Goal: Task Accomplishment & Management: Use online tool/utility

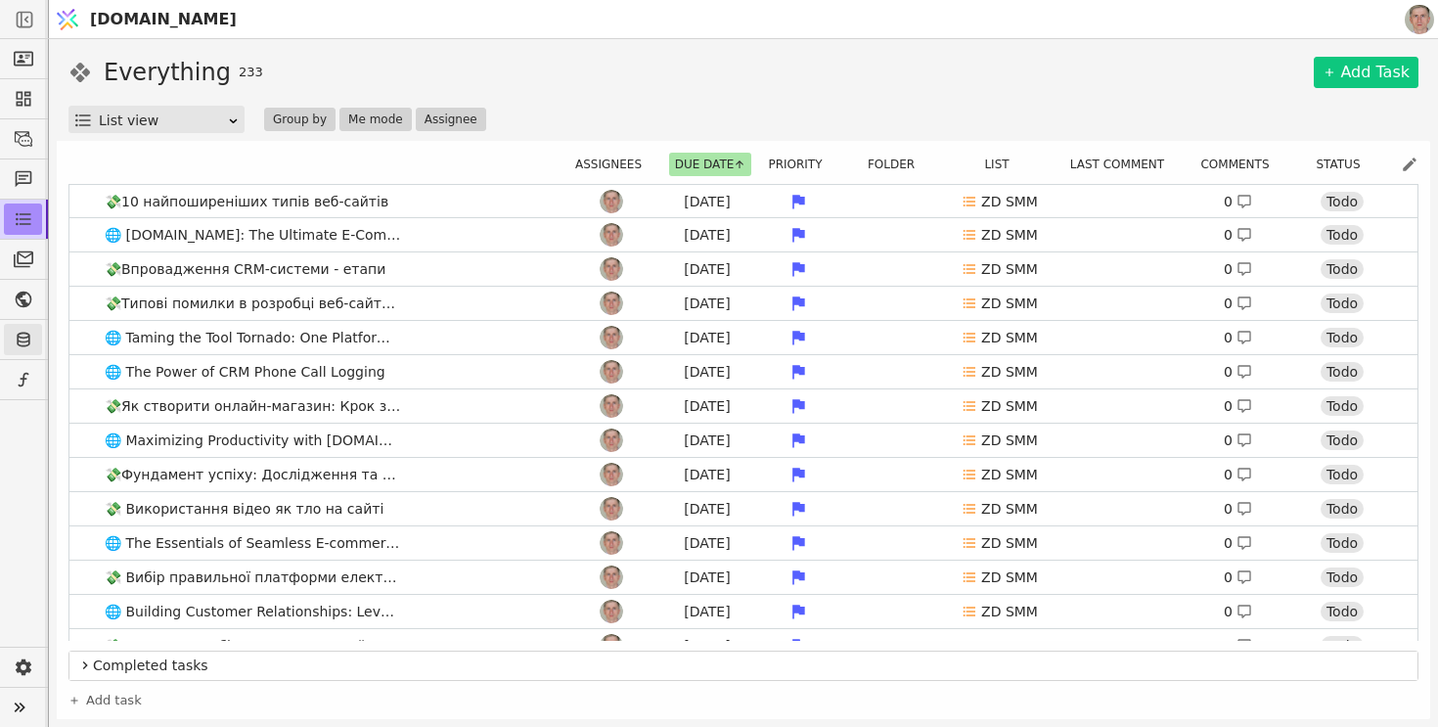
click at [25, 346] on icon at bounding box center [23, 340] width 13 height 15
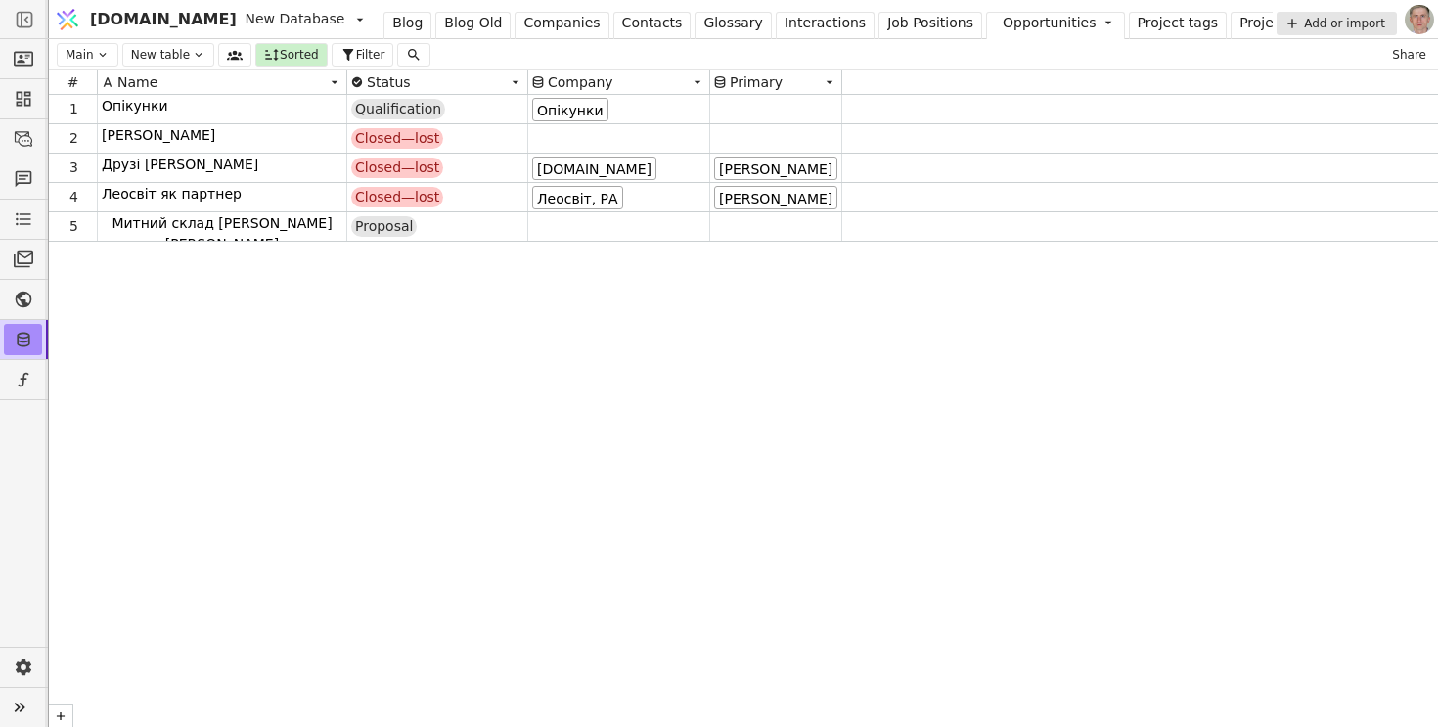
click at [392, 25] on div "Blog" at bounding box center [407, 23] width 30 height 21
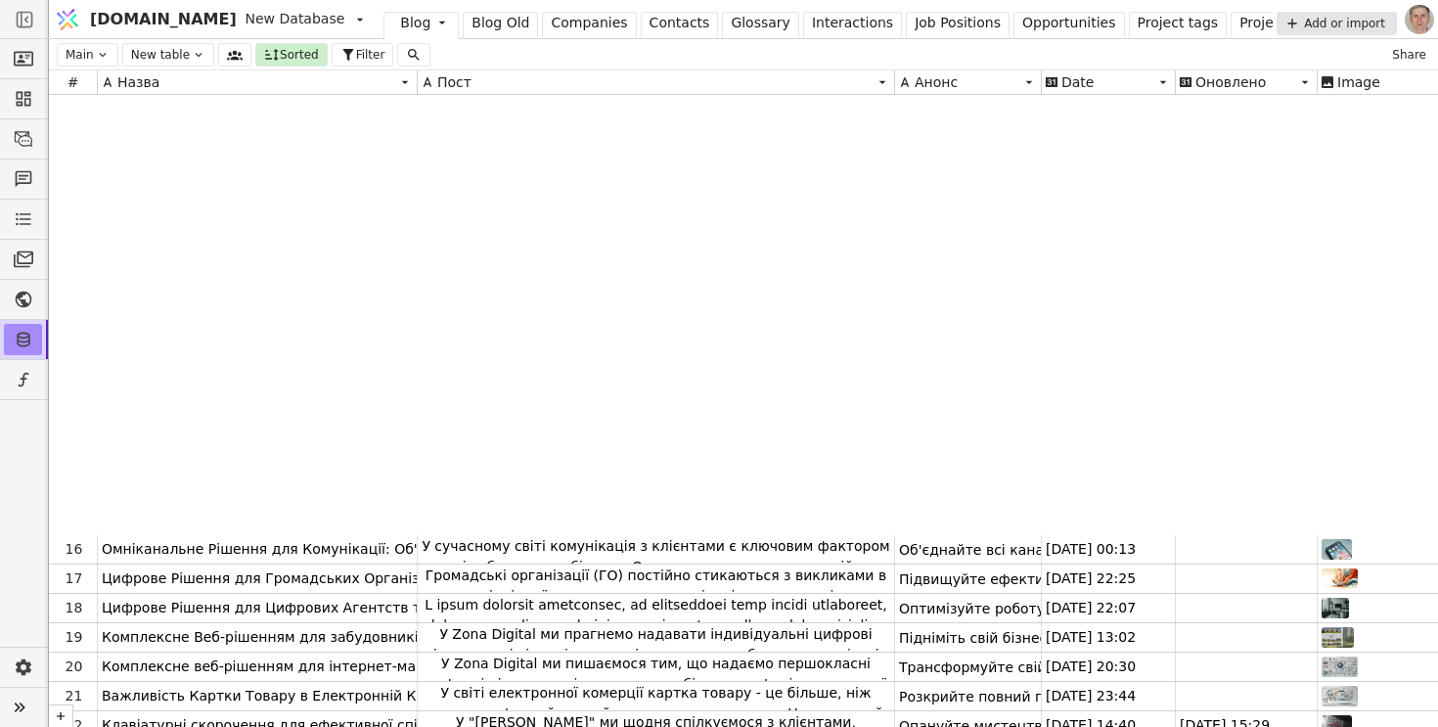
scroll to position [483, 0]
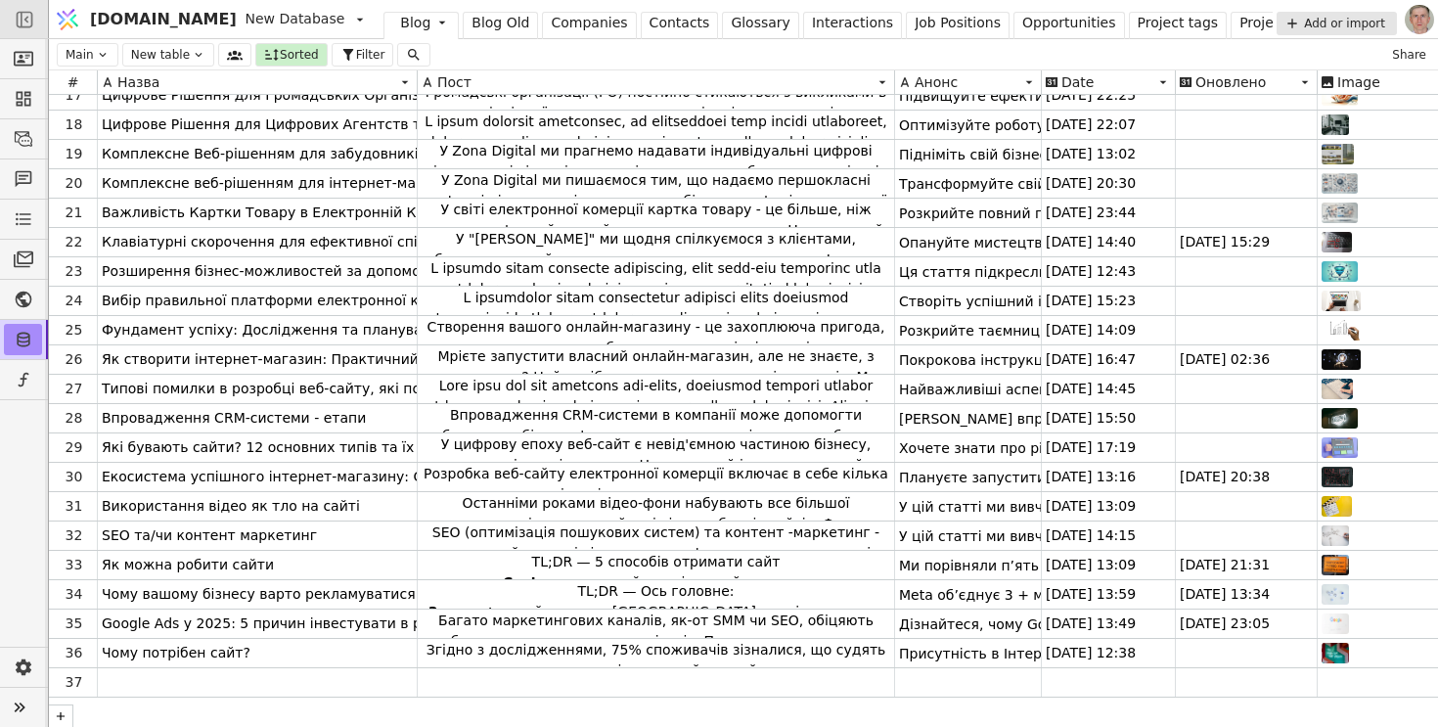
click at [32, 22] on icon at bounding box center [25, 20] width 20 height 20
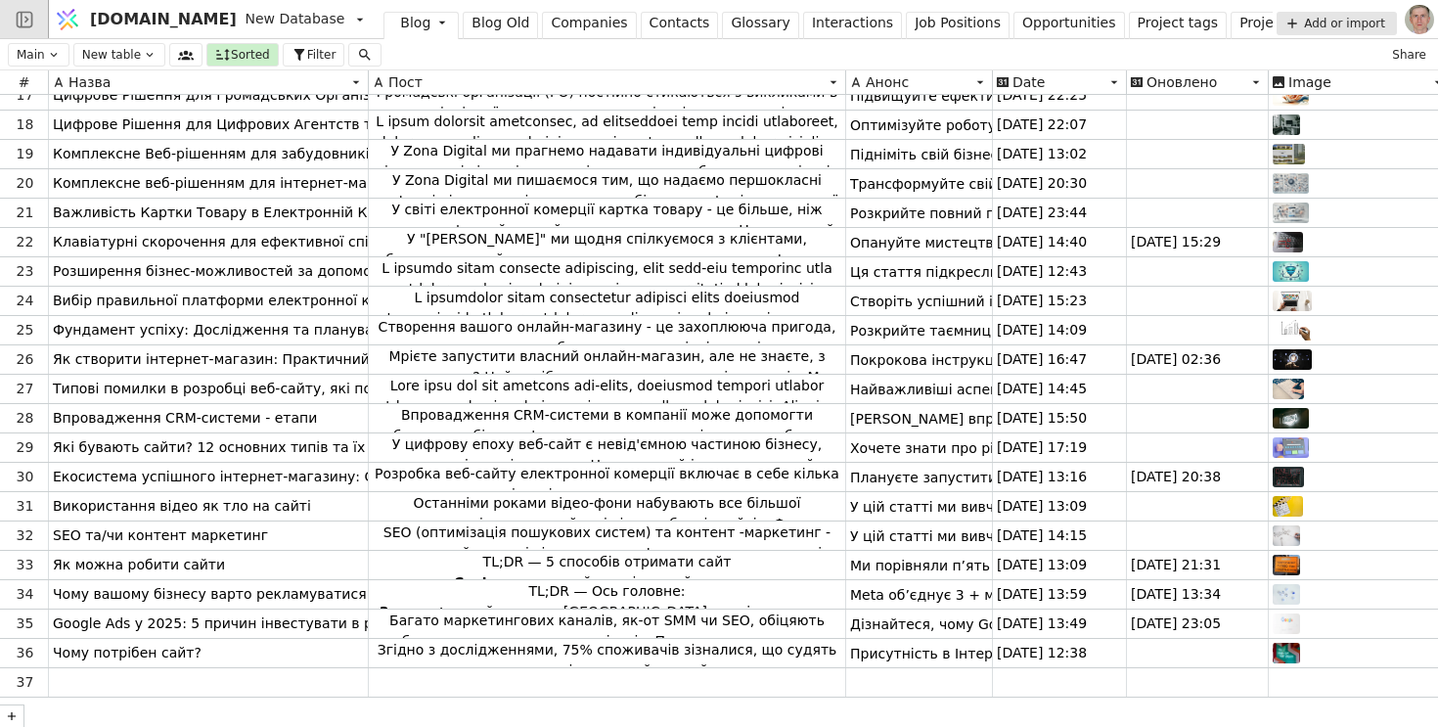
click at [32, 22] on icon at bounding box center [25, 20] width 20 height 20
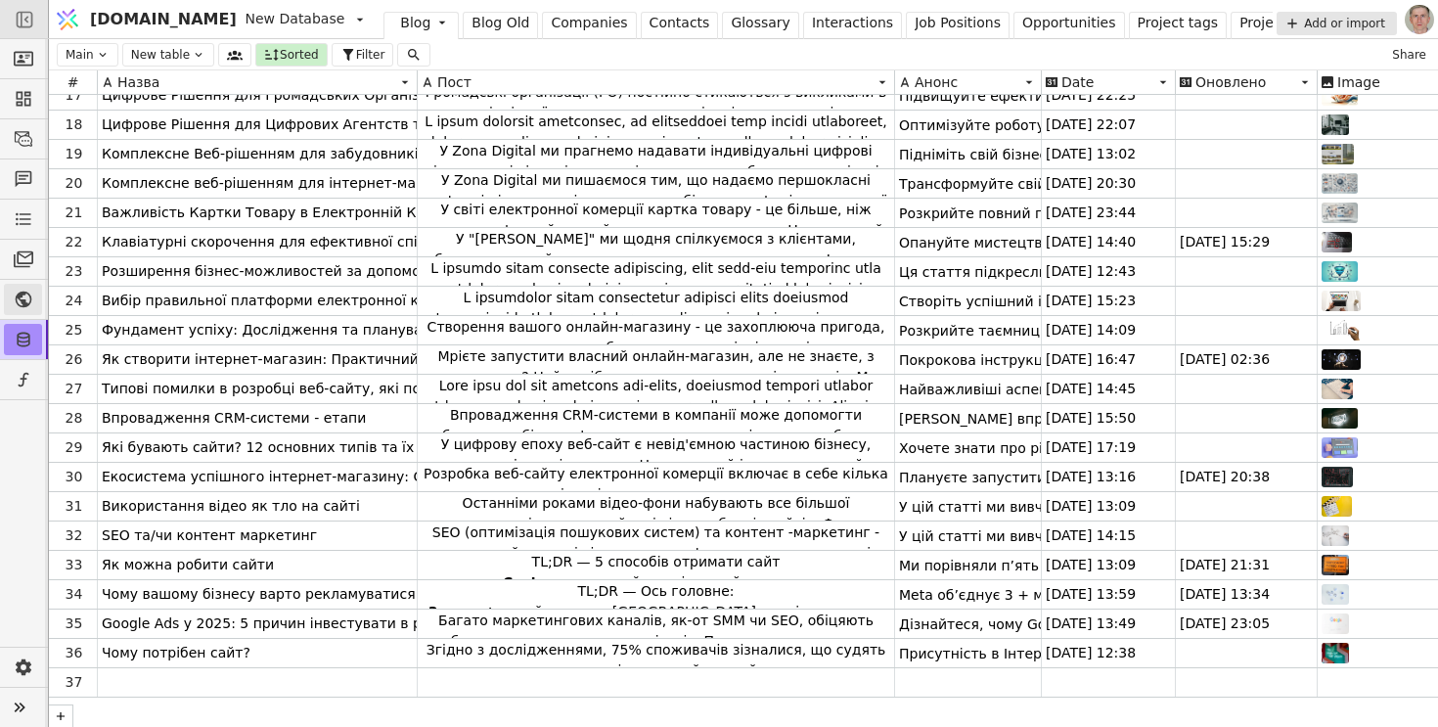
click at [25, 296] on icon at bounding box center [24, 300] width 20 height 20
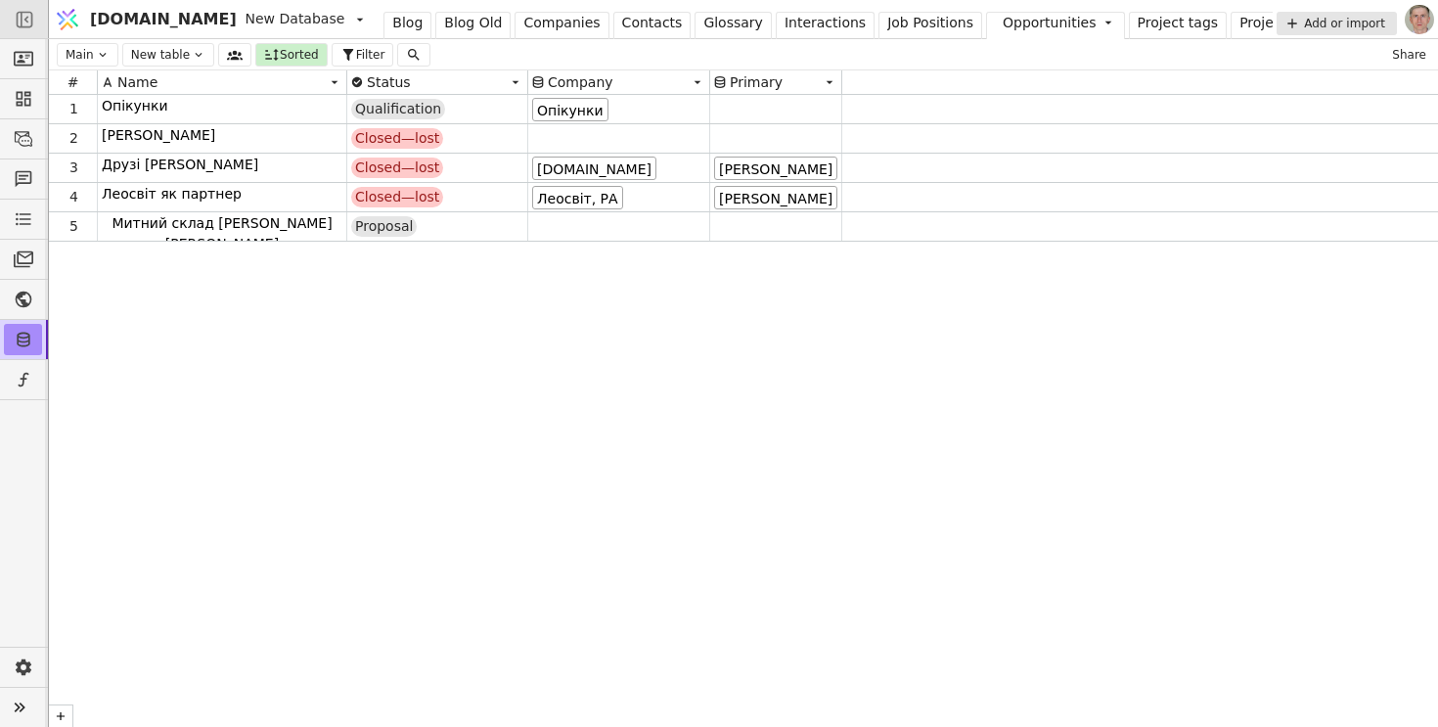
click at [502, 433] on div "1 Опікунки Qualification Опікунки 2 [PERSON_NAME] Closed—lost 3 [PERSON_NAME]—l…" at bounding box center [743, 411] width 1389 height 632
click at [392, 21] on div "Blog" at bounding box center [407, 23] width 30 height 21
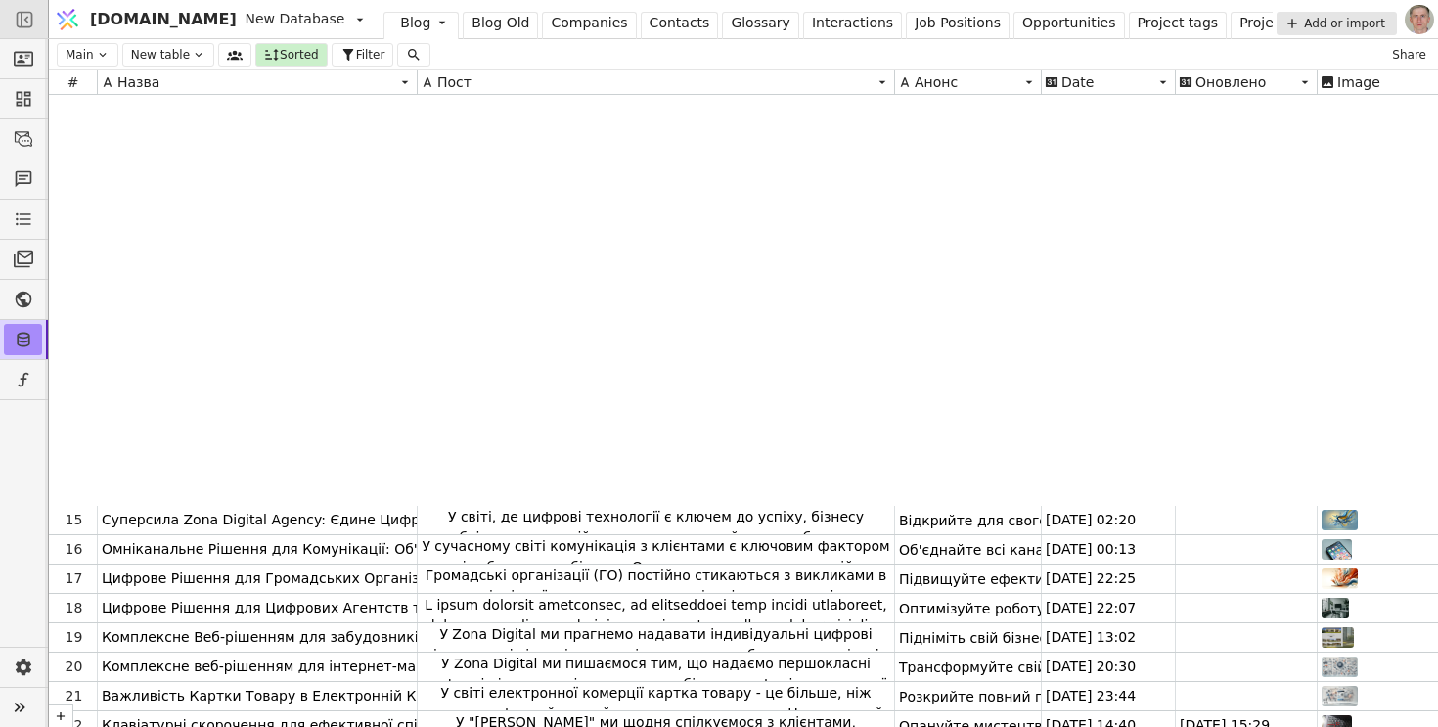
scroll to position [483, 0]
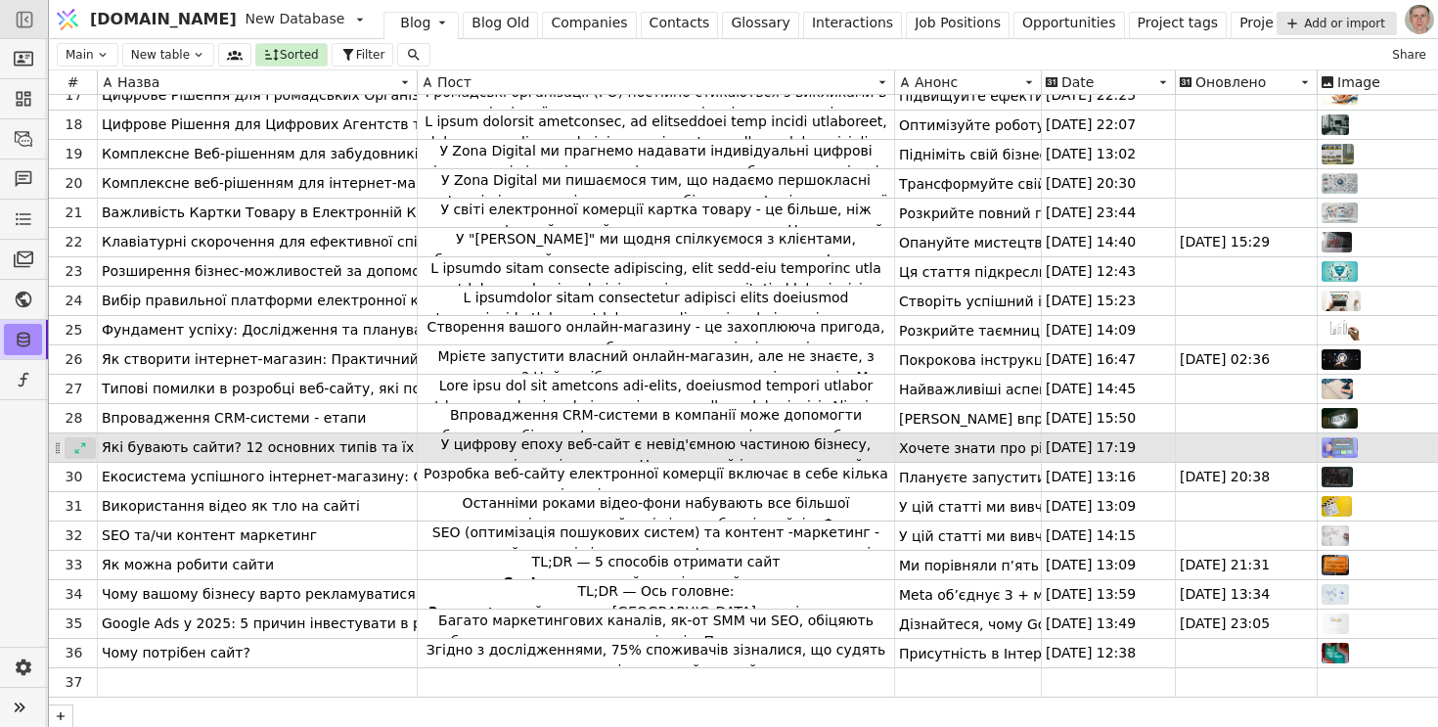
click at [79, 448] on icon at bounding box center [80, 447] width 11 height 11
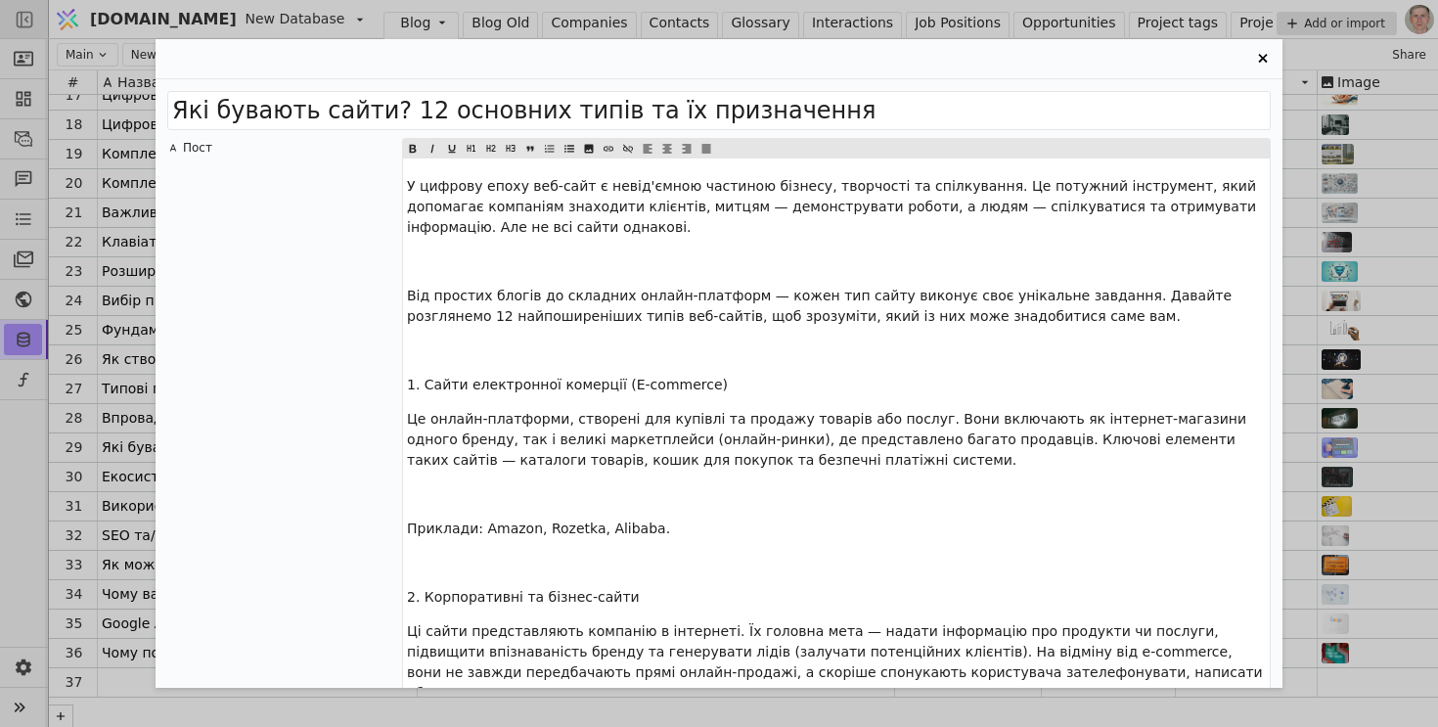
click at [545, 380] on span "1. Сайти електронної комерції (E-commerce)" at bounding box center [567, 385] width 321 height 16
click at [487, 149] on icon "Entry Card" at bounding box center [491, 148] width 12 height 23
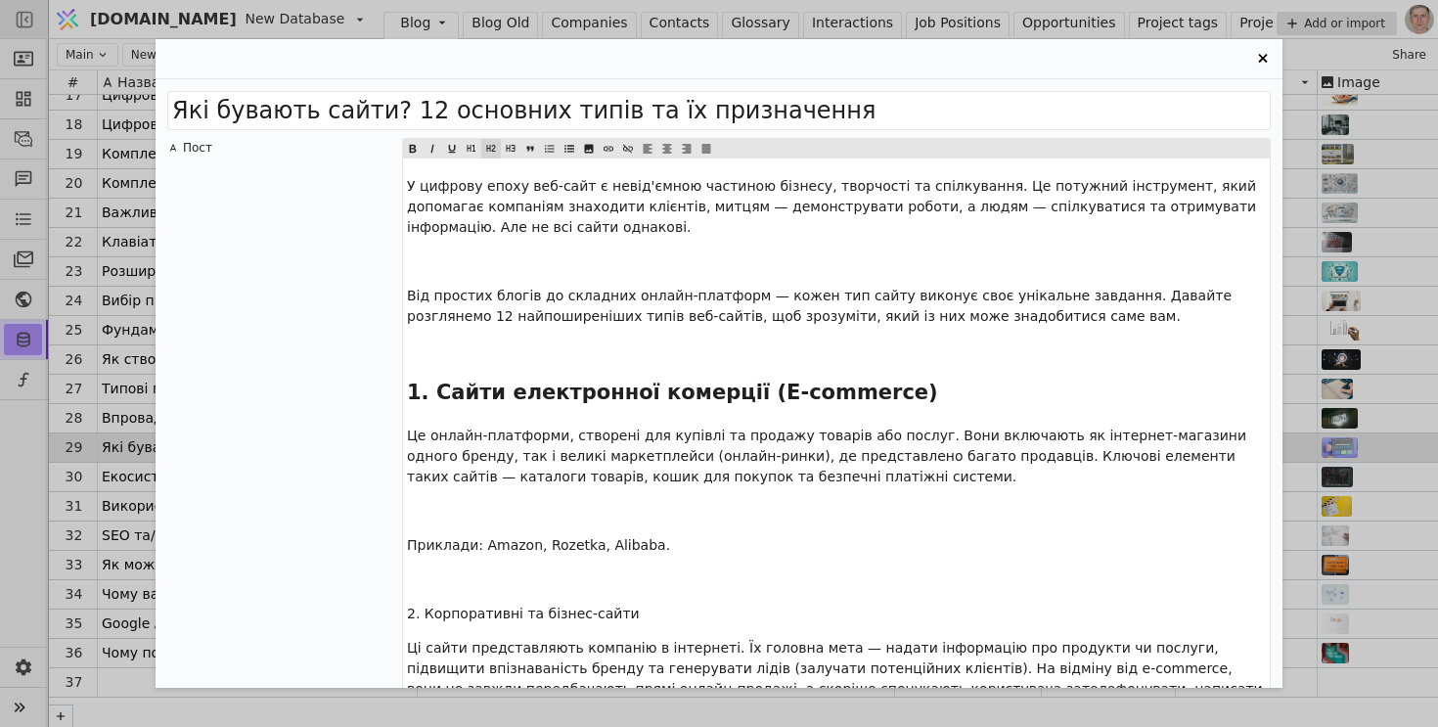
click at [501, 358] on p "﻿" at bounding box center [836, 350] width 859 height 21
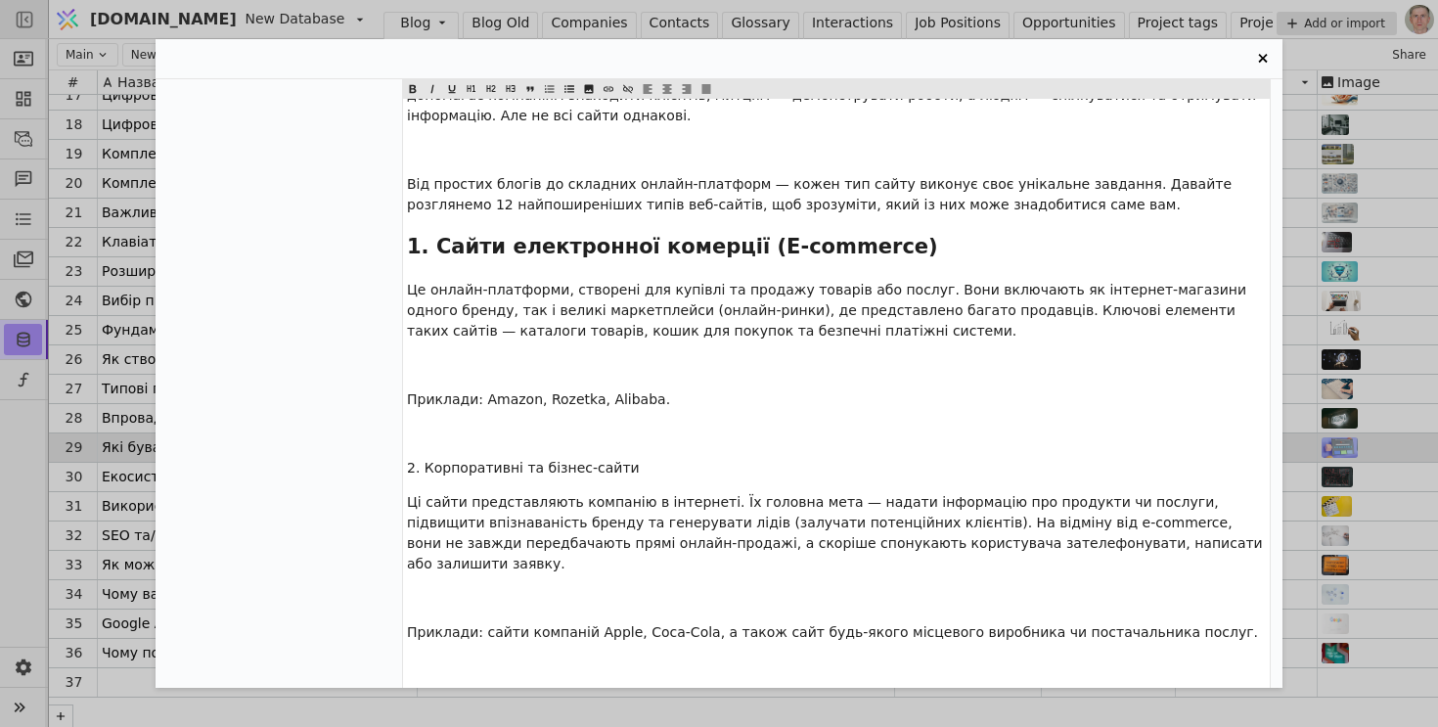
scroll to position [113, 0]
click at [574, 460] on span "2. Корпоративні та бізнес-сайти" at bounding box center [523, 466] width 233 height 16
click at [492, 85] on icon "Entry Card" at bounding box center [491, 88] width 9 height 7
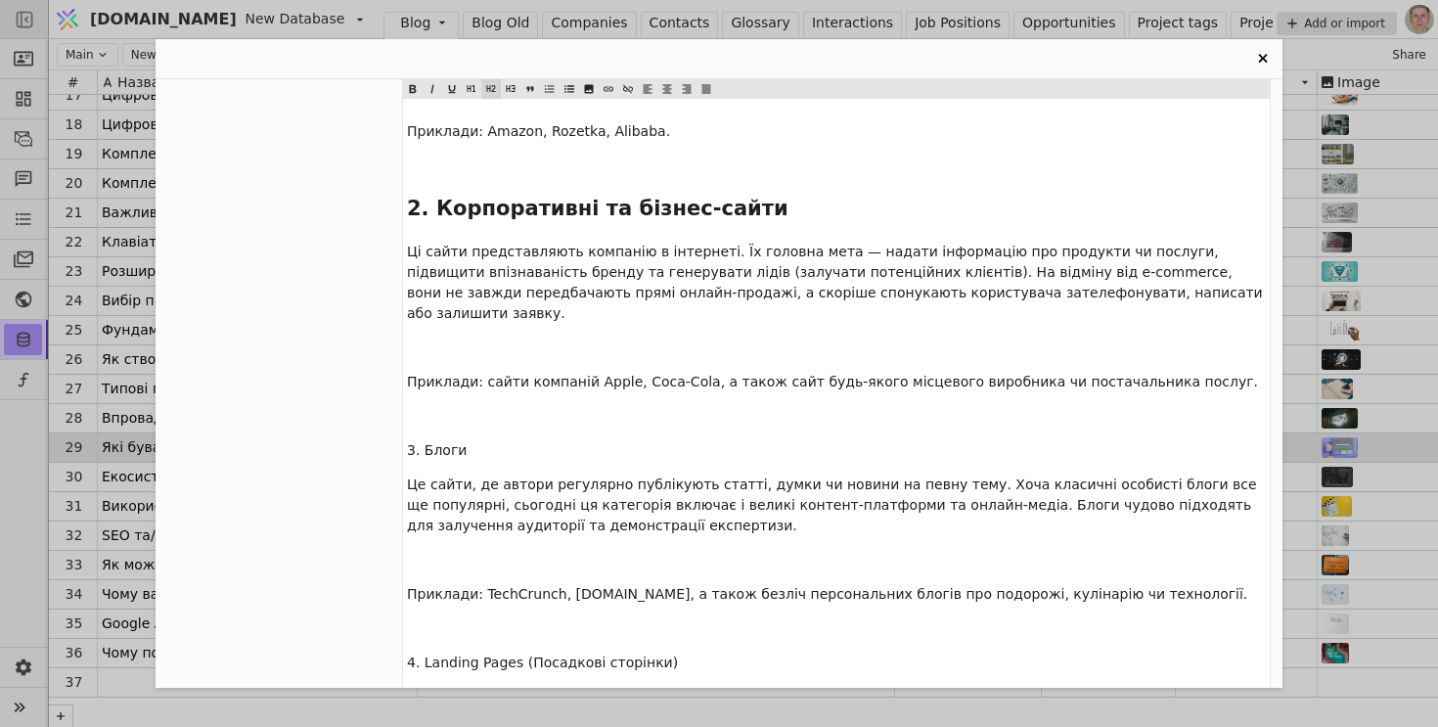
scroll to position [382, 0]
click at [450, 440] on span "3. Блоги" at bounding box center [437, 448] width 60 height 16
click at [490, 86] on icon "Entry Card" at bounding box center [491, 88] width 9 height 7
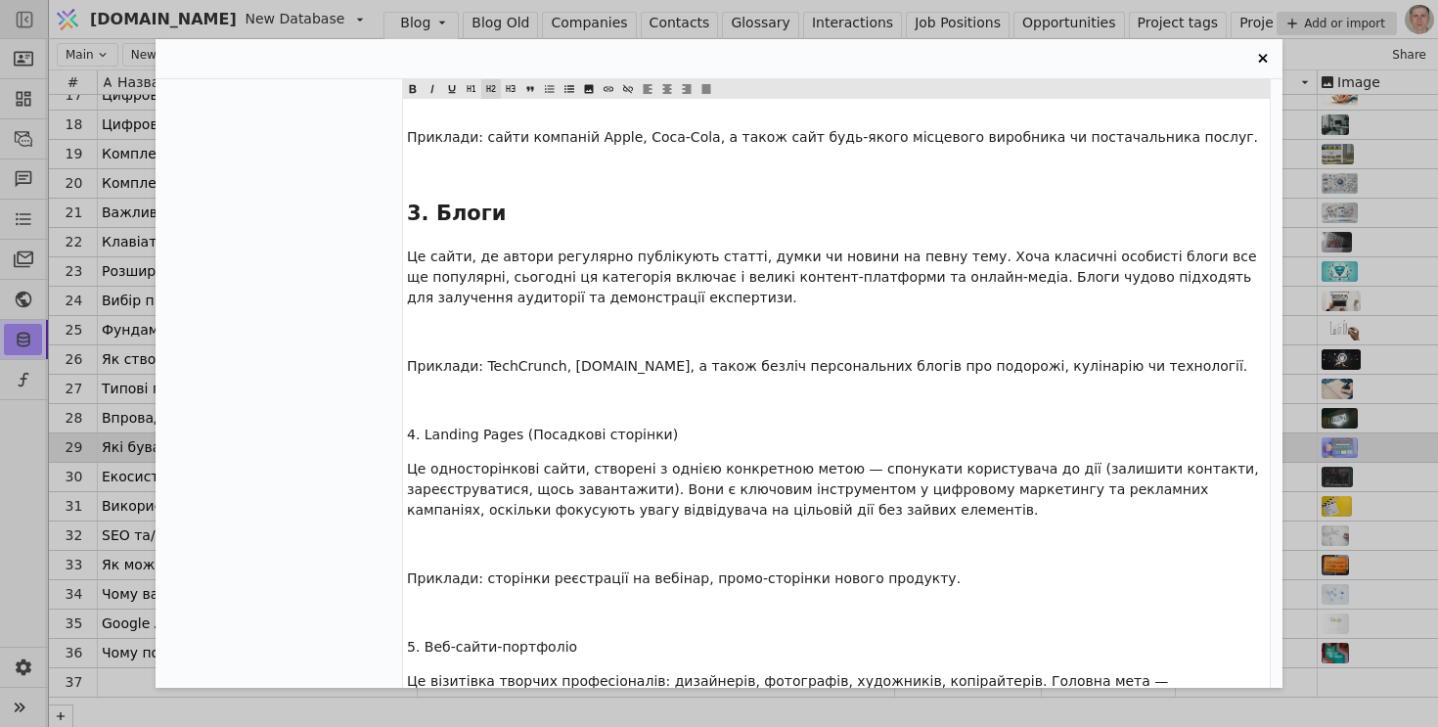
scroll to position [656, 0]
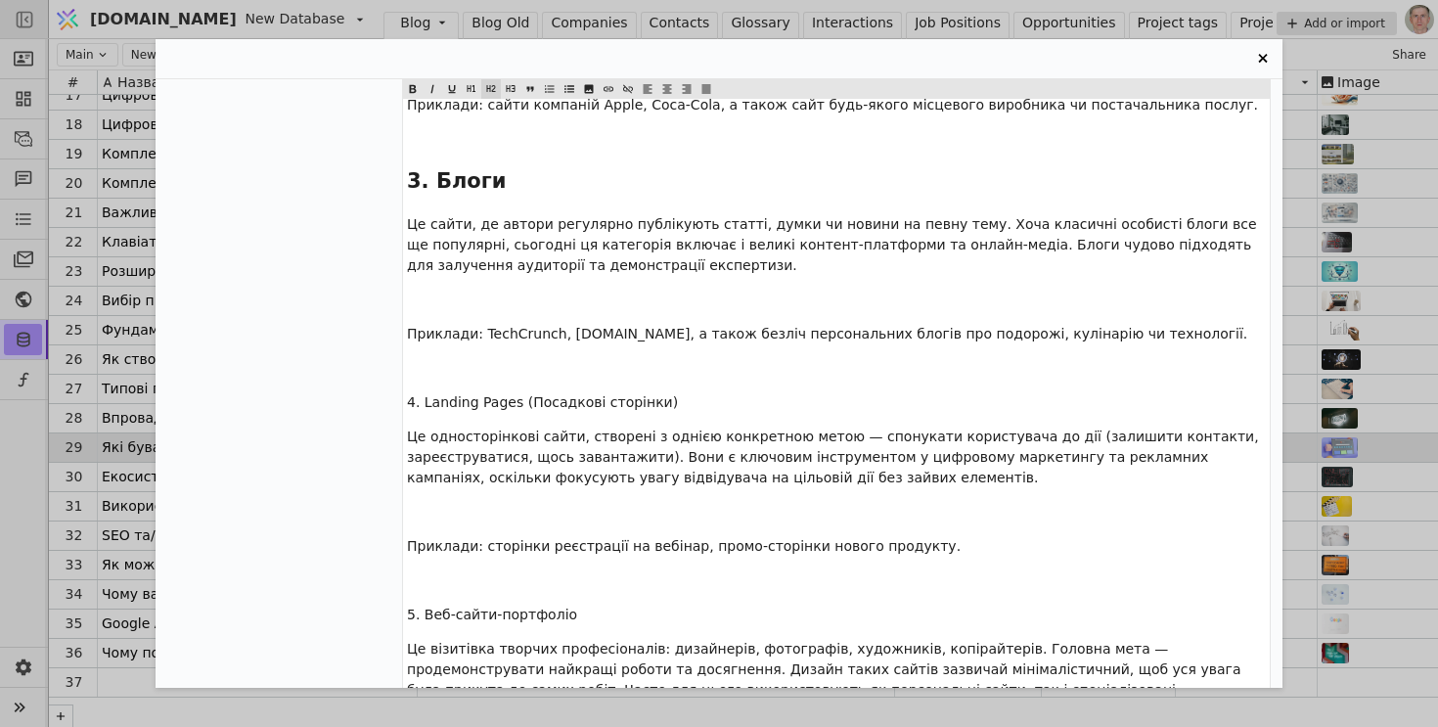
click at [552, 394] on span "4. Landing Pages (Посадкові сторінки)" at bounding box center [542, 402] width 271 height 16
click at [487, 87] on icon "Entry Card" at bounding box center [491, 88] width 12 height 23
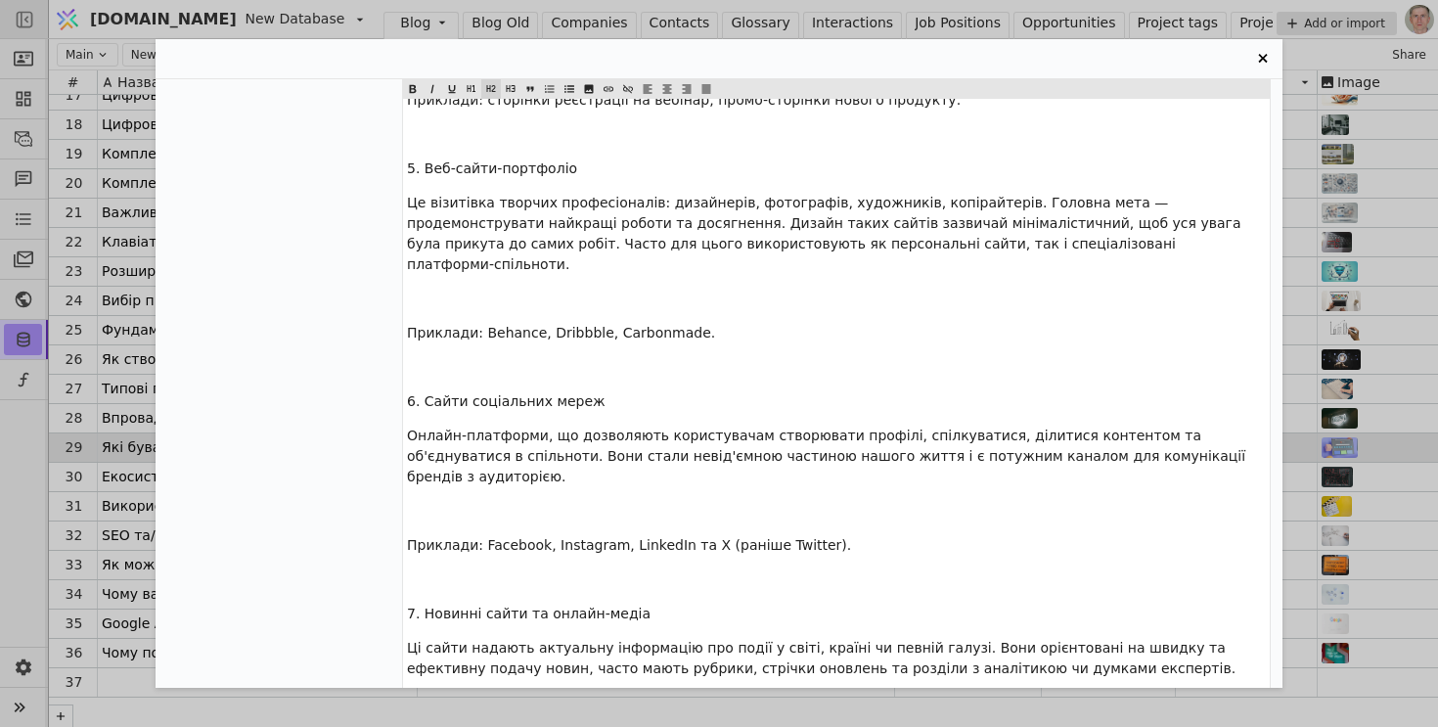
scroll to position [1117, 0]
click at [516, 162] on span "5. Веб-сайти-портфоліо" at bounding box center [492, 170] width 170 height 16
click at [491, 92] on icon "Entry Card" at bounding box center [491, 88] width 12 height 23
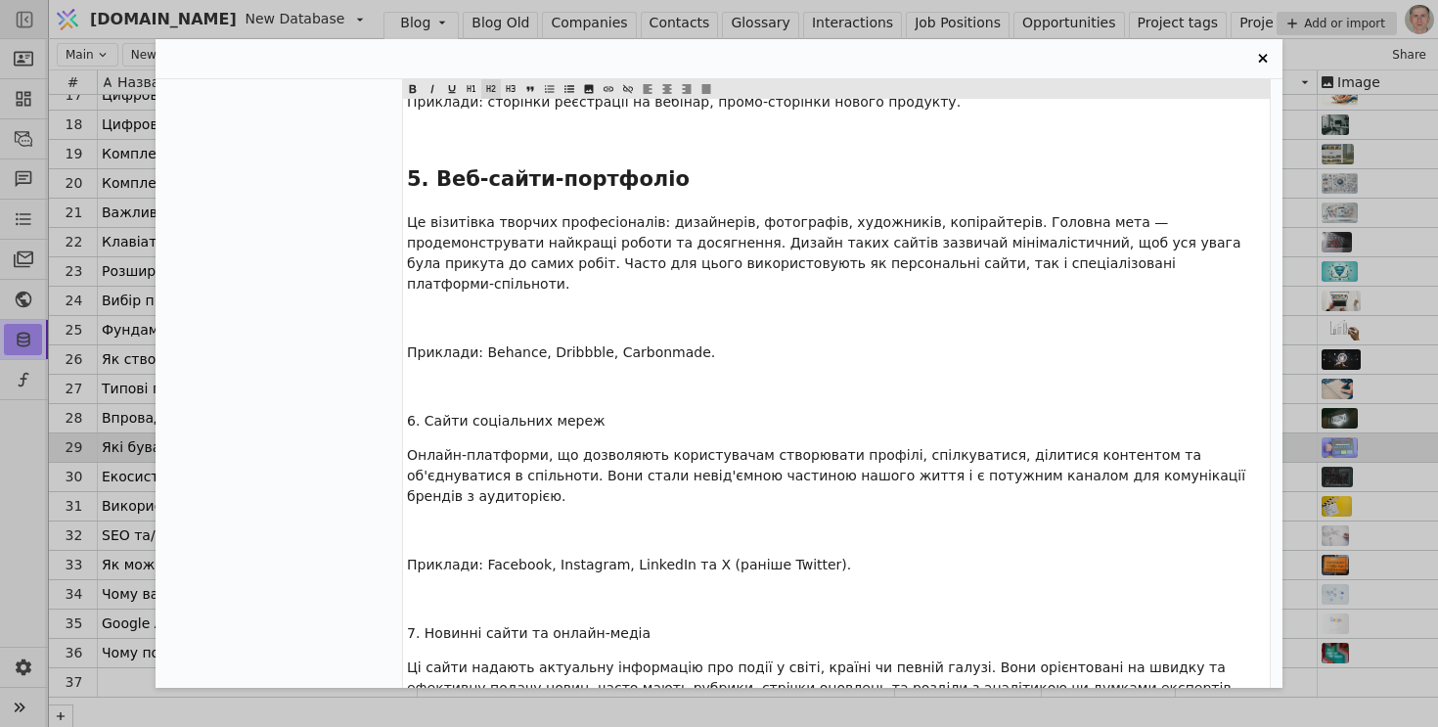
click at [530, 413] on span "6. Сайти соціальних мереж" at bounding box center [506, 421] width 199 height 16
click at [489, 94] on icon "Entry Card" at bounding box center [491, 88] width 12 height 23
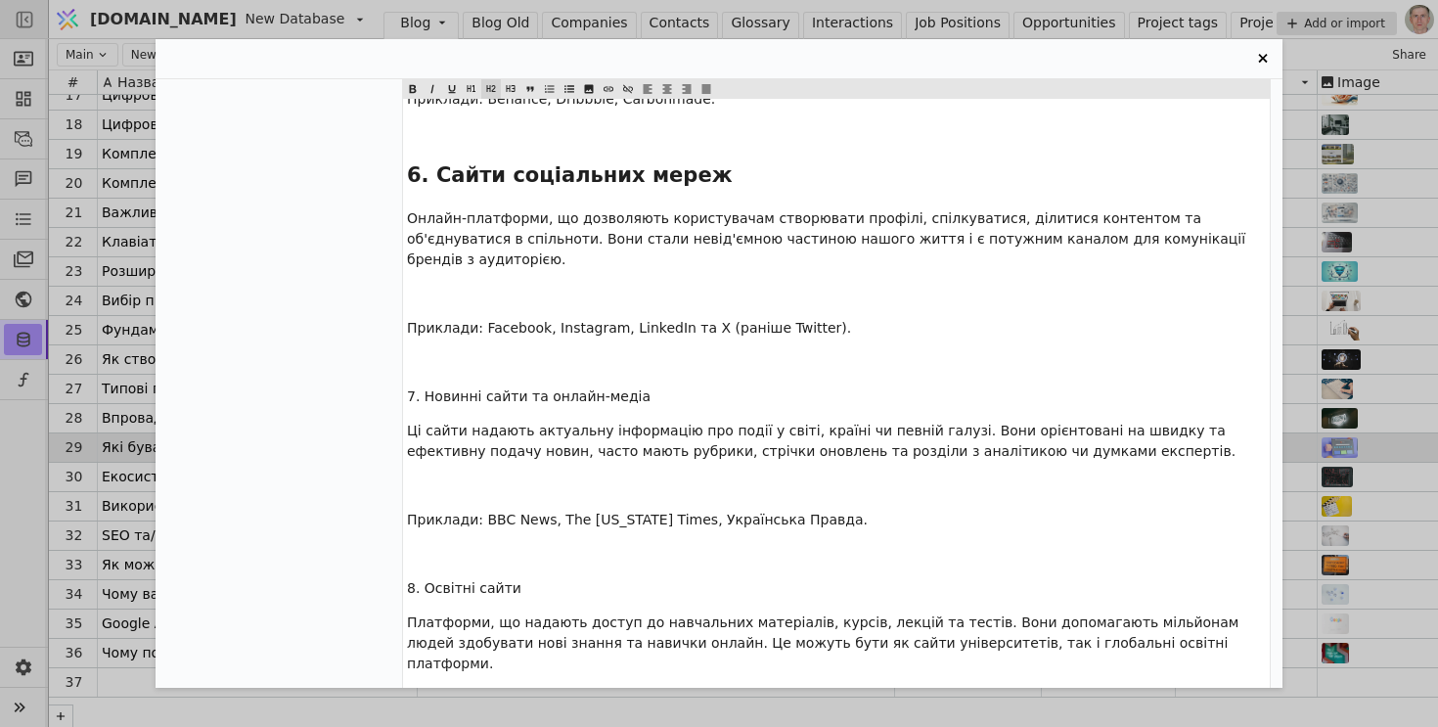
scroll to position [1372, 0]
click at [561, 386] on span "7. Новинні сайти та онлайн-медіа" at bounding box center [529, 394] width 244 height 16
click at [492, 90] on icon "Entry Card" at bounding box center [491, 88] width 9 height 7
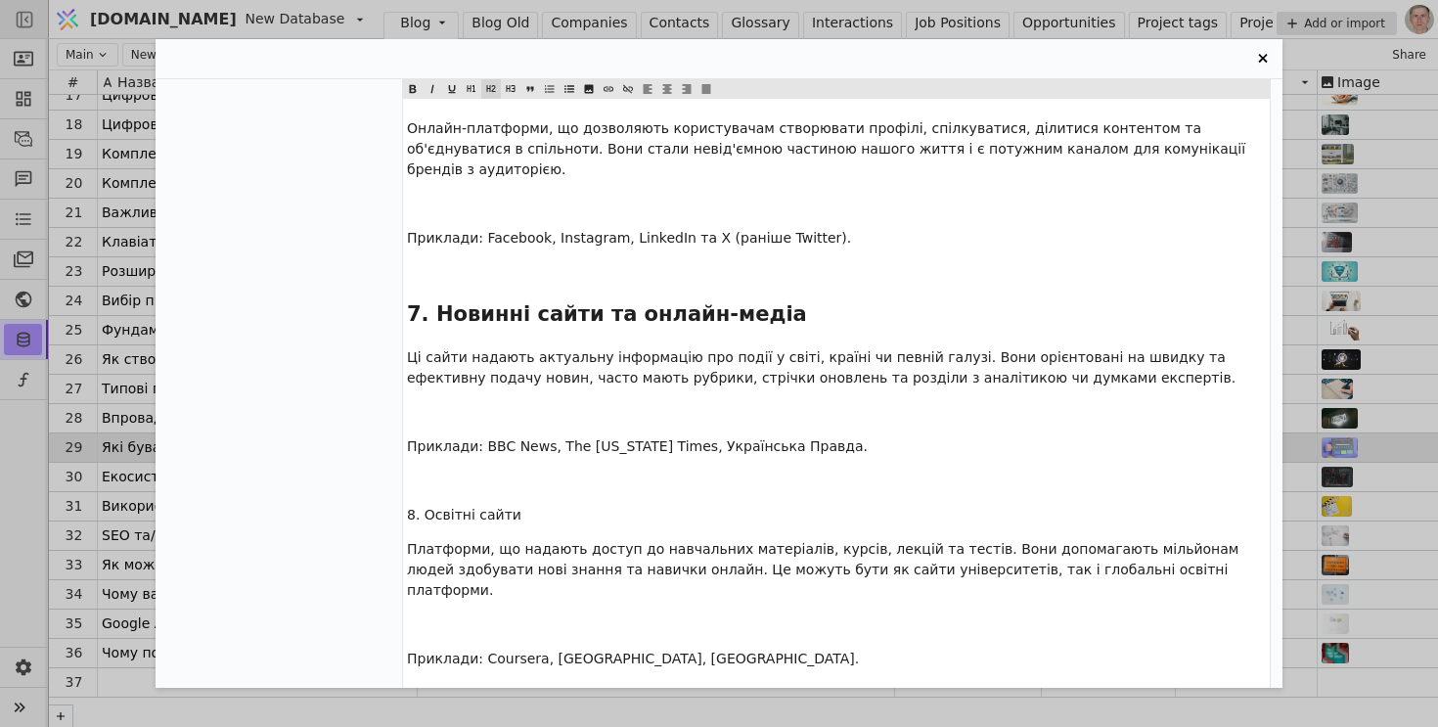
scroll to position [1528, 0]
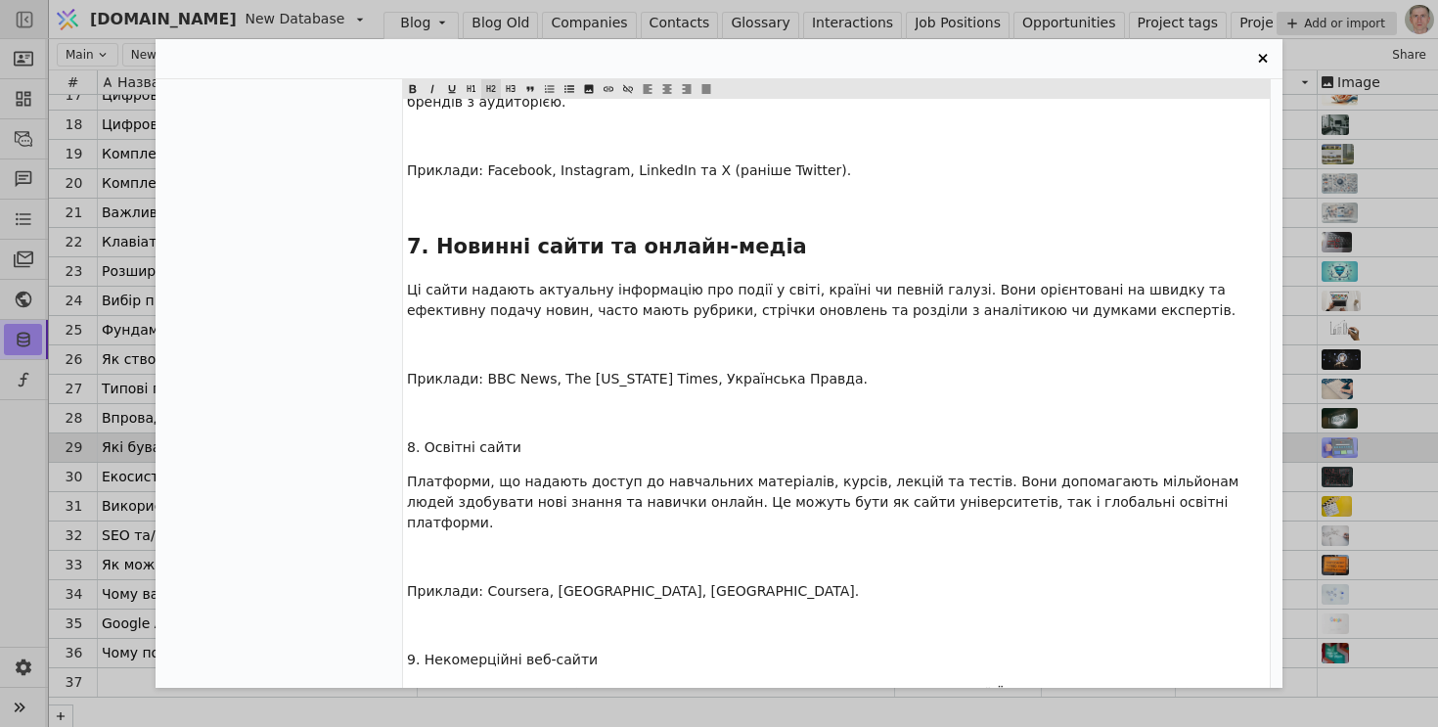
click at [448, 437] on p "8. Освітні сайти" at bounding box center [836, 447] width 859 height 21
click at [491, 92] on icon "Entry Card" at bounding box center [491, 88] width 12 height 23
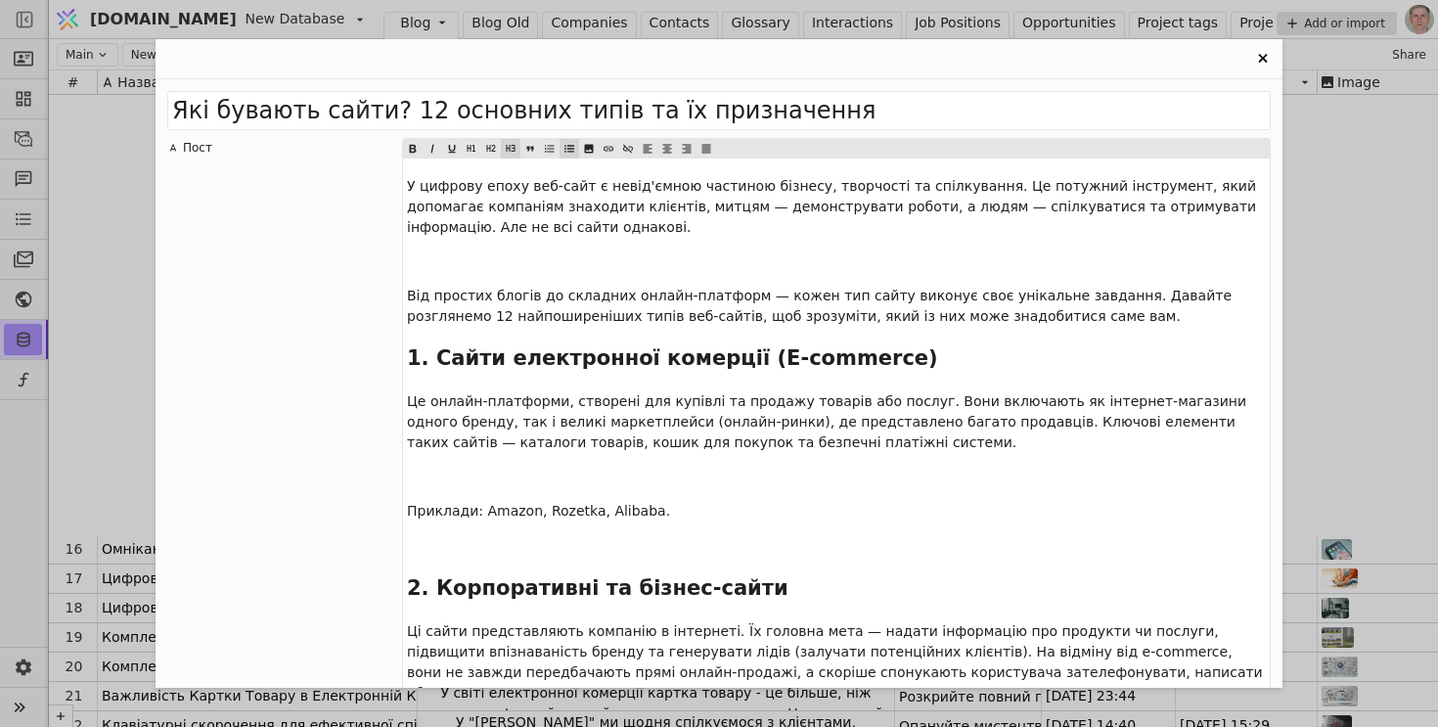
scroll to position [6846, 0]
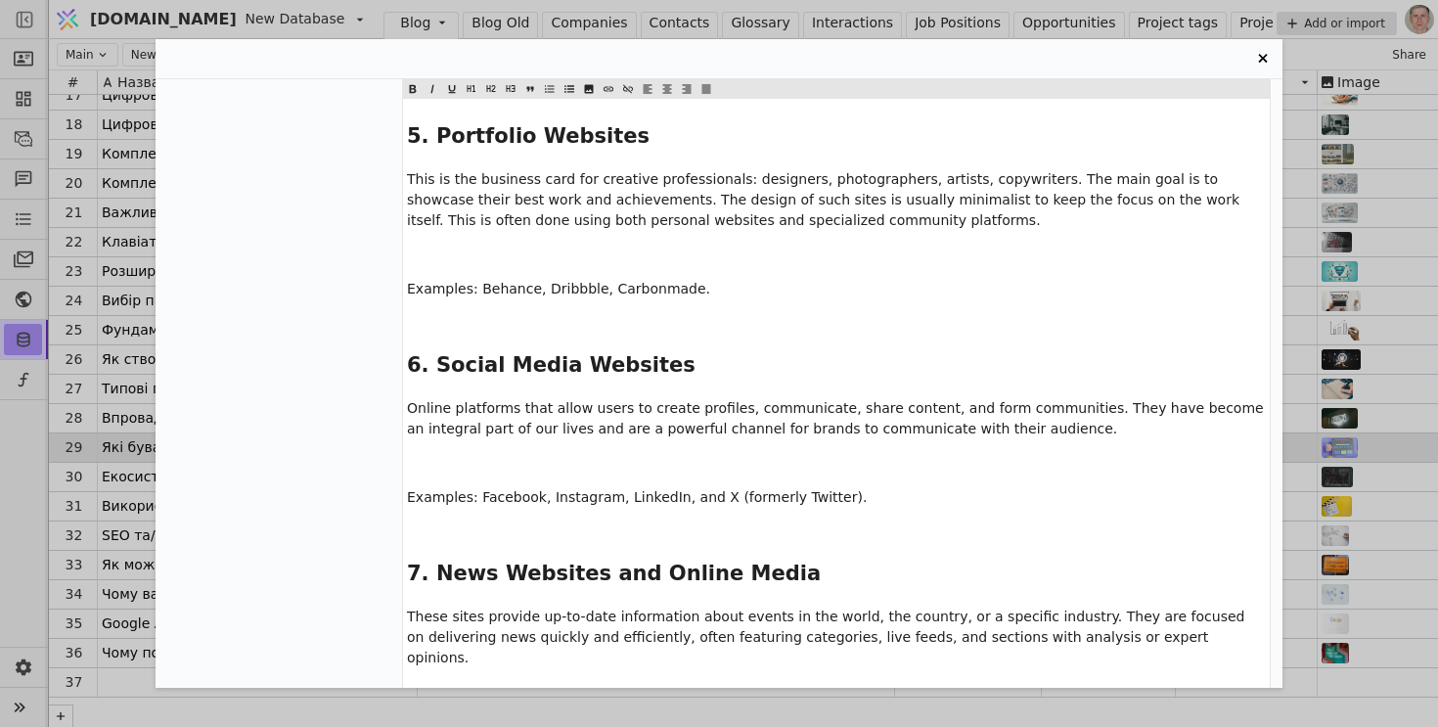
click at [473, 521] on p "﻿" at bounding box center [836, 531] width 859 height 21
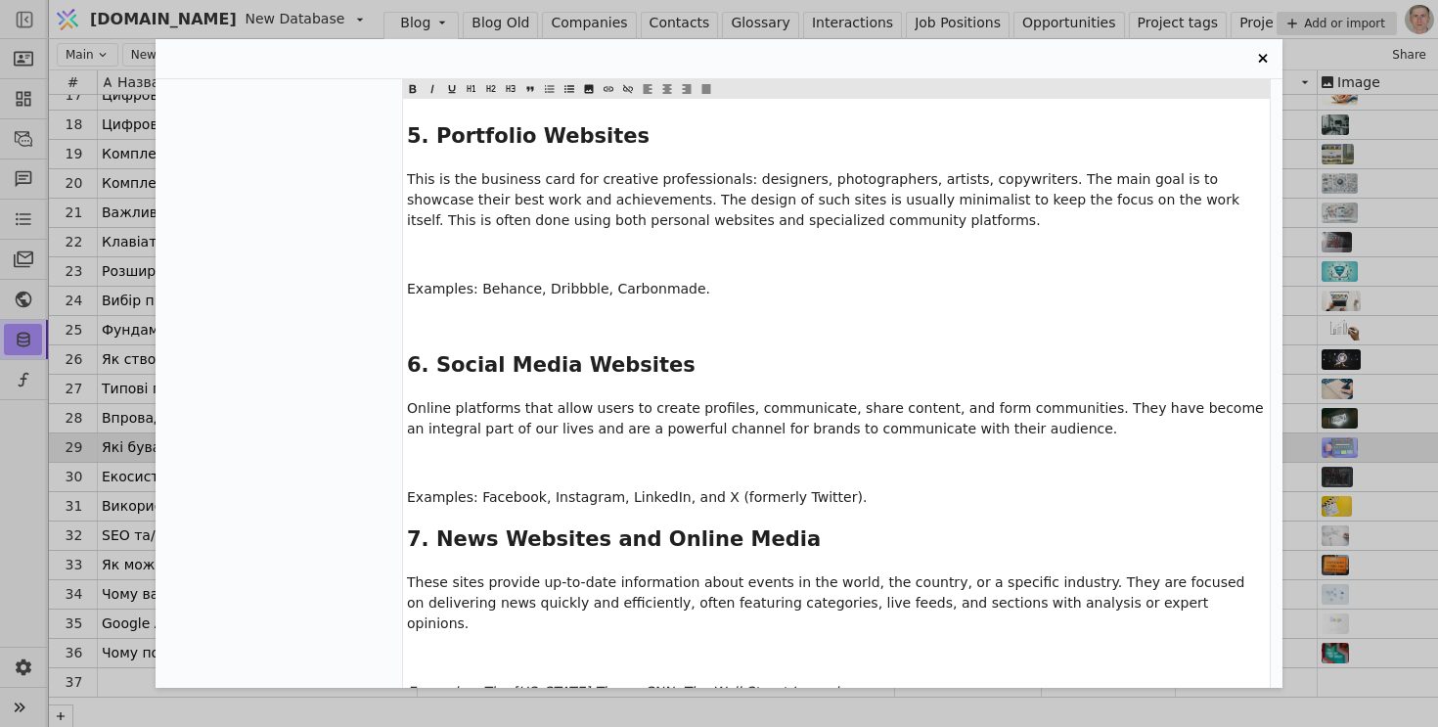
click at [528, 489] on span "Examples: Facebook, Instagram, LinkedIn, and X (formerly Twitter)." at bounding box center [637, 497] width 460 height 16
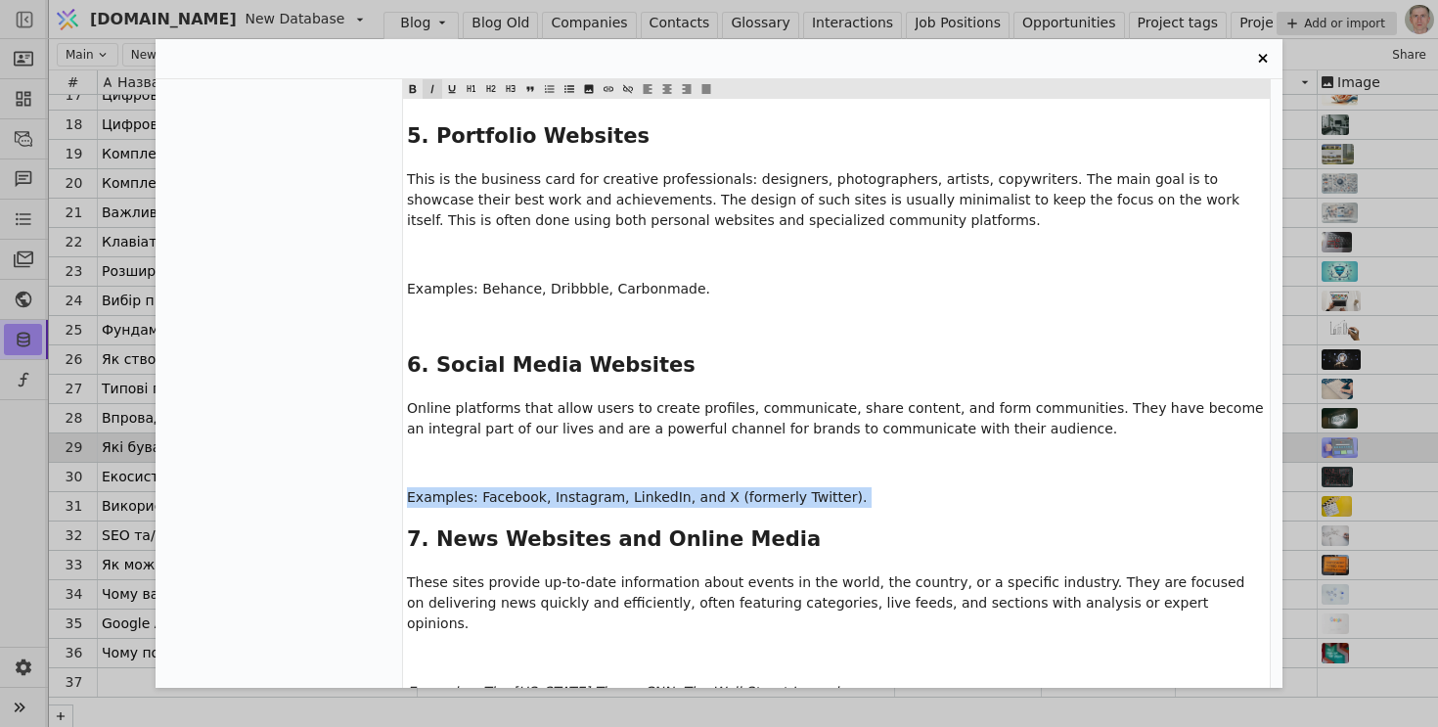
click at [435, 87] on icon "Entry Card" at bounding box center [432, 89] width 10 height 10
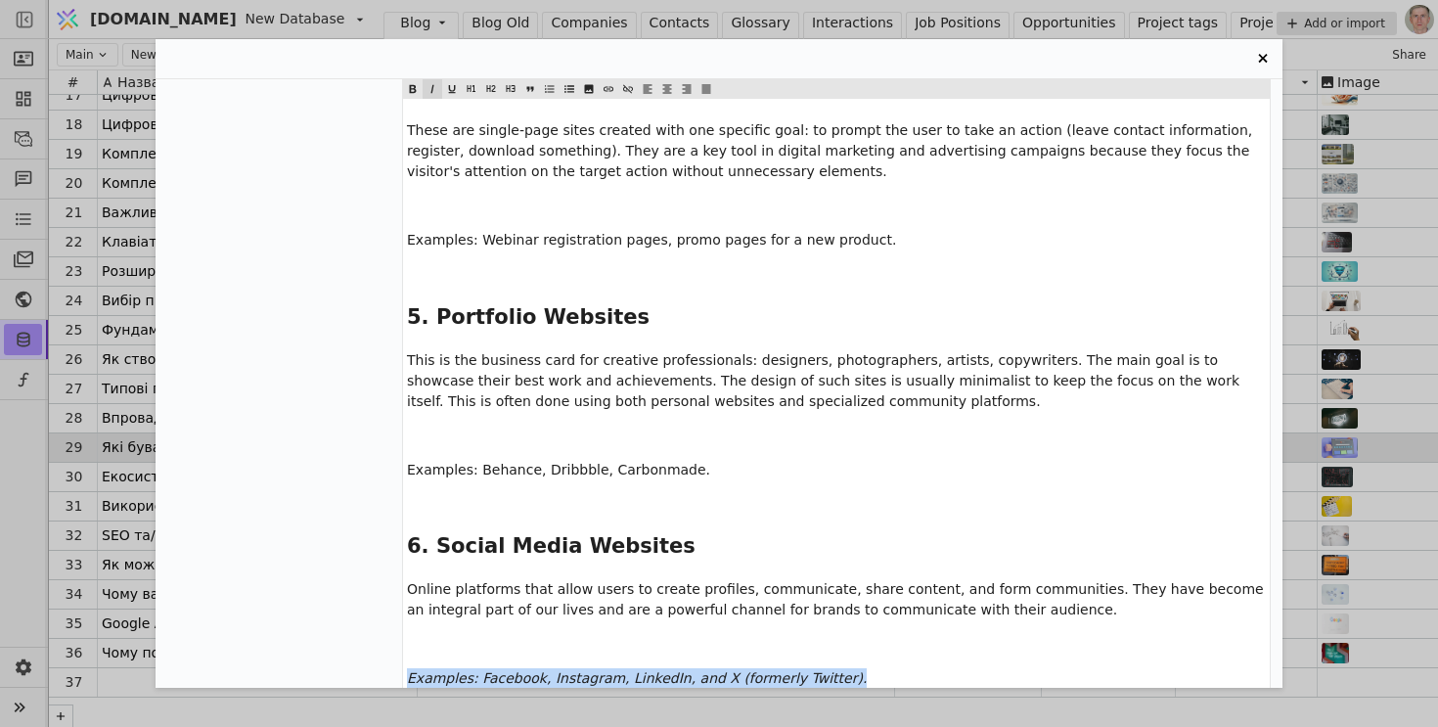
scroll to position [6643, 0]
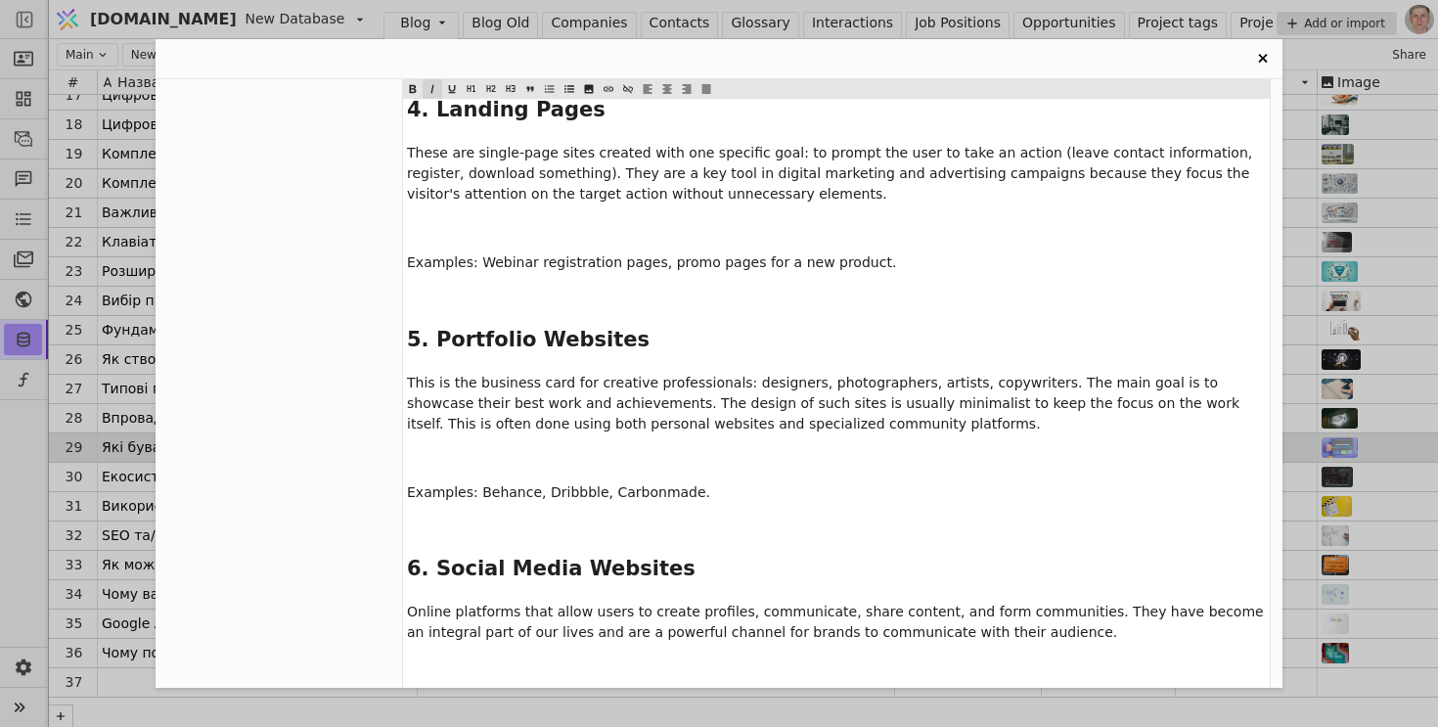
click at [519, 516] on p "﻿" at bounding box center [836, 526] width 859 height 21
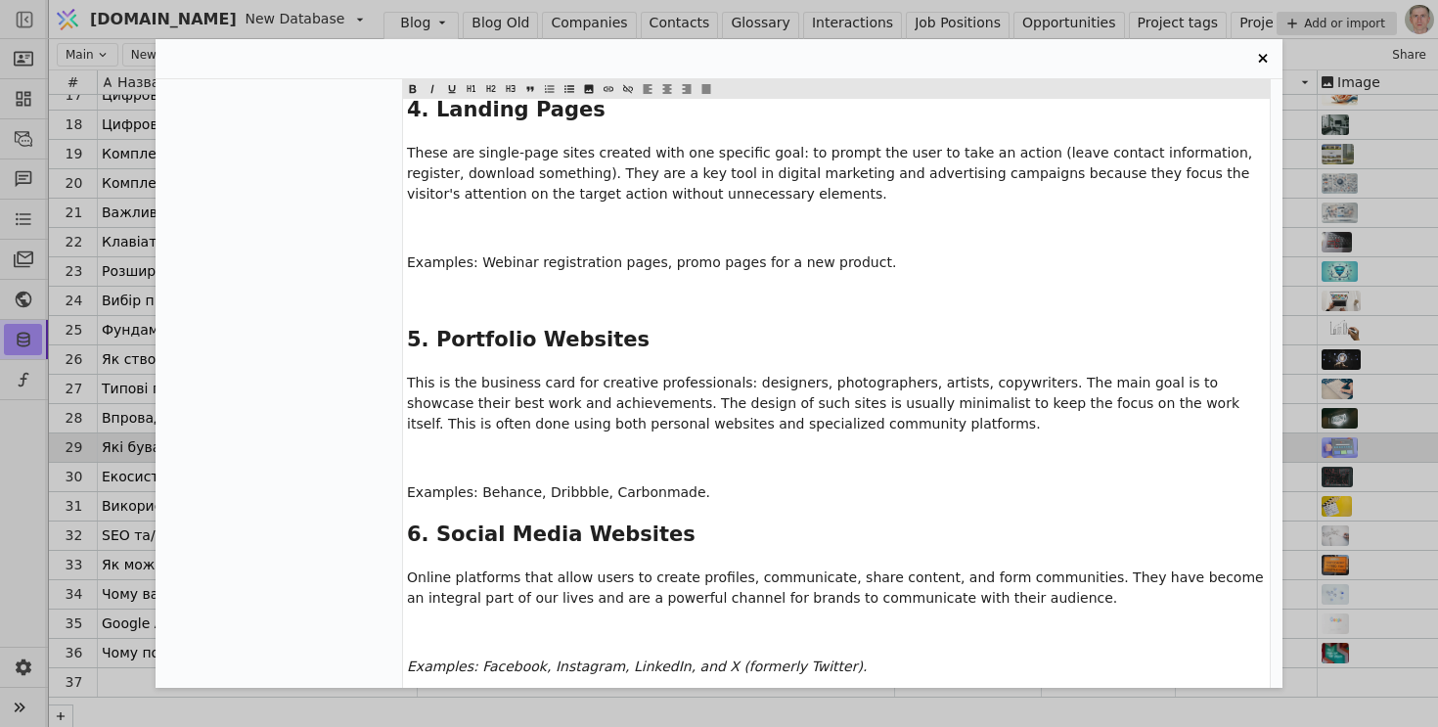
click at [555, 484] on span "Examples: Behance, Dribbble, Carbonmade." at bounding box center [558, 492] width 303 height 16
click at [438, 91] on span "Entry Card" at bounding box center [433, 89] width 20 height 20
click at [526, 375] on span "This is the business card for creative professionals: designers, photographers,…" at bounding box center [825, 403] width 837 height 57
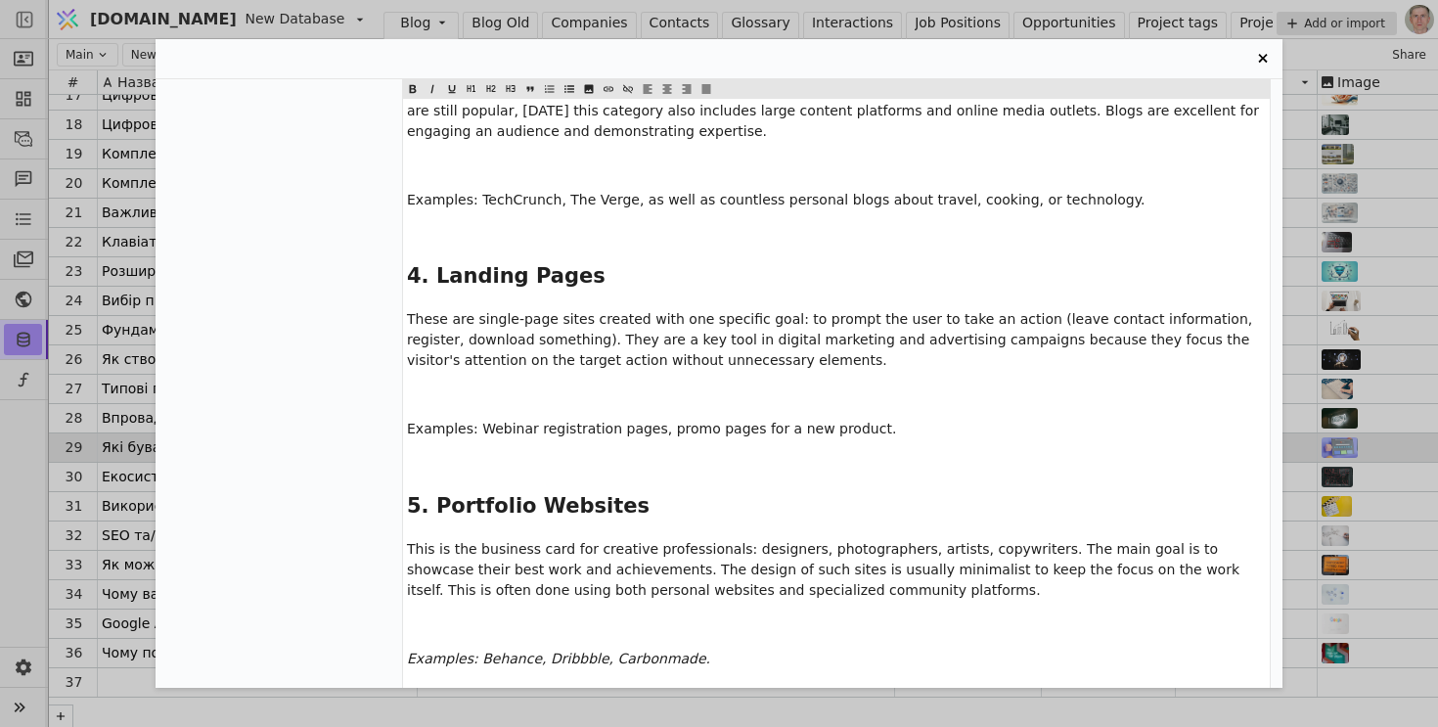
scroll to position [6471, 0]
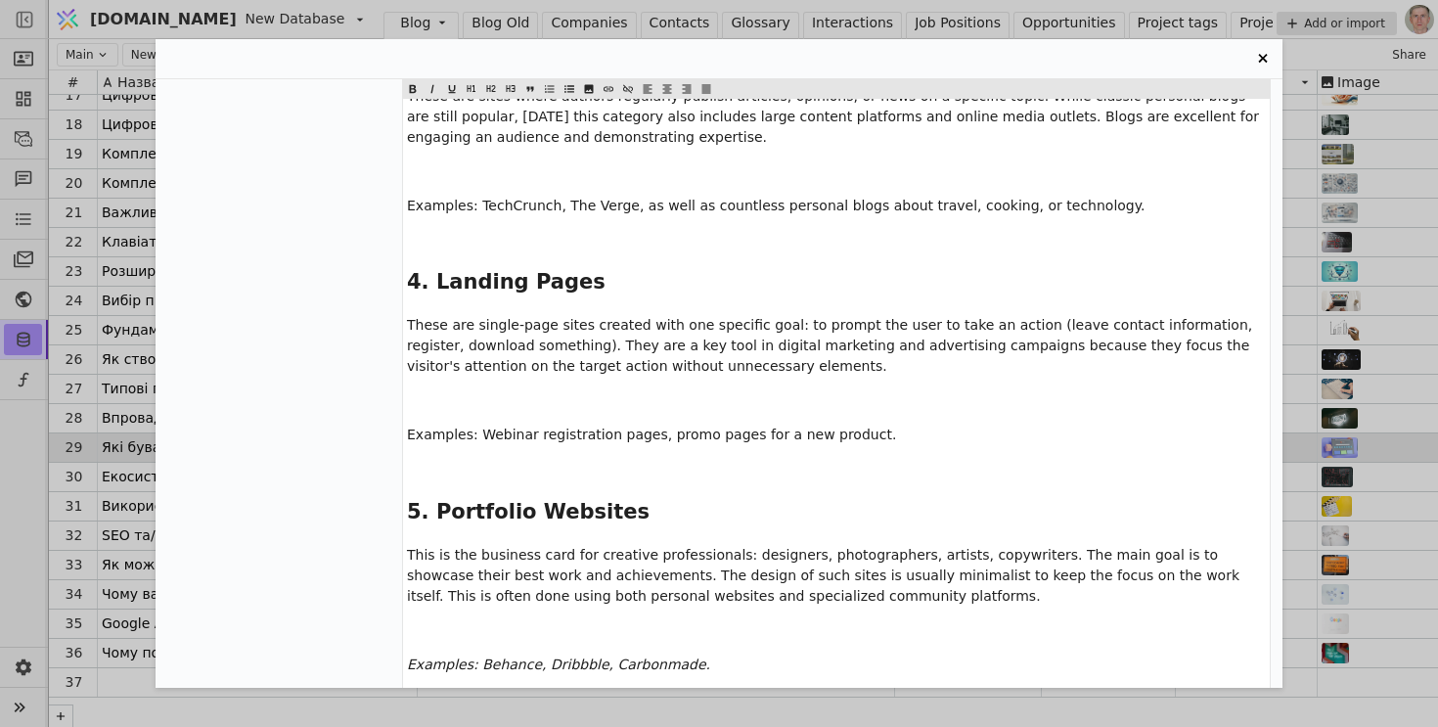
click at [471, 459] on p "﻿" at bounding box center [836, 469] width 859 height 21
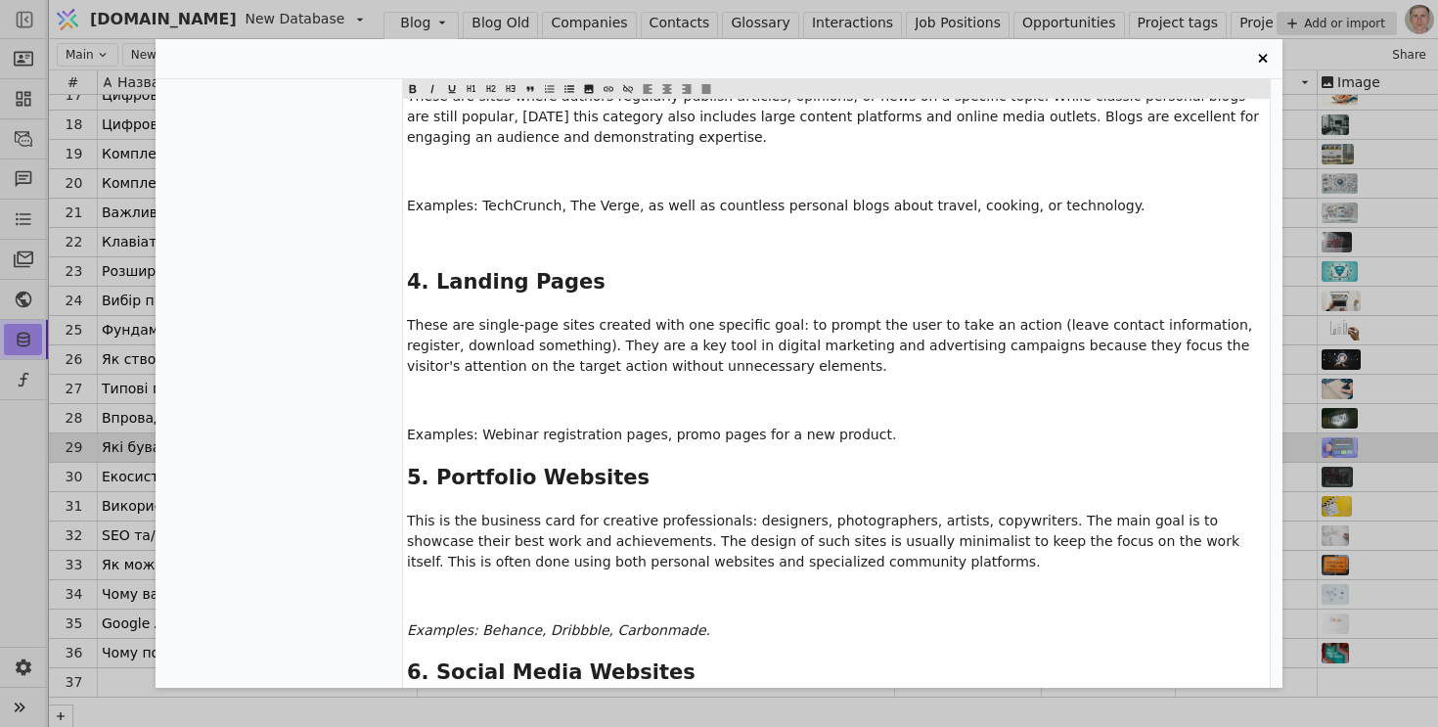
click at [561, 426] on span "Examples: Webinar registration pages, promo pages for a new product." at bounding box center [651, 434] width 489 height 16
click at [432, 85] on icon "Entry Card" at bounding box center [431, 89] width 3 height 8
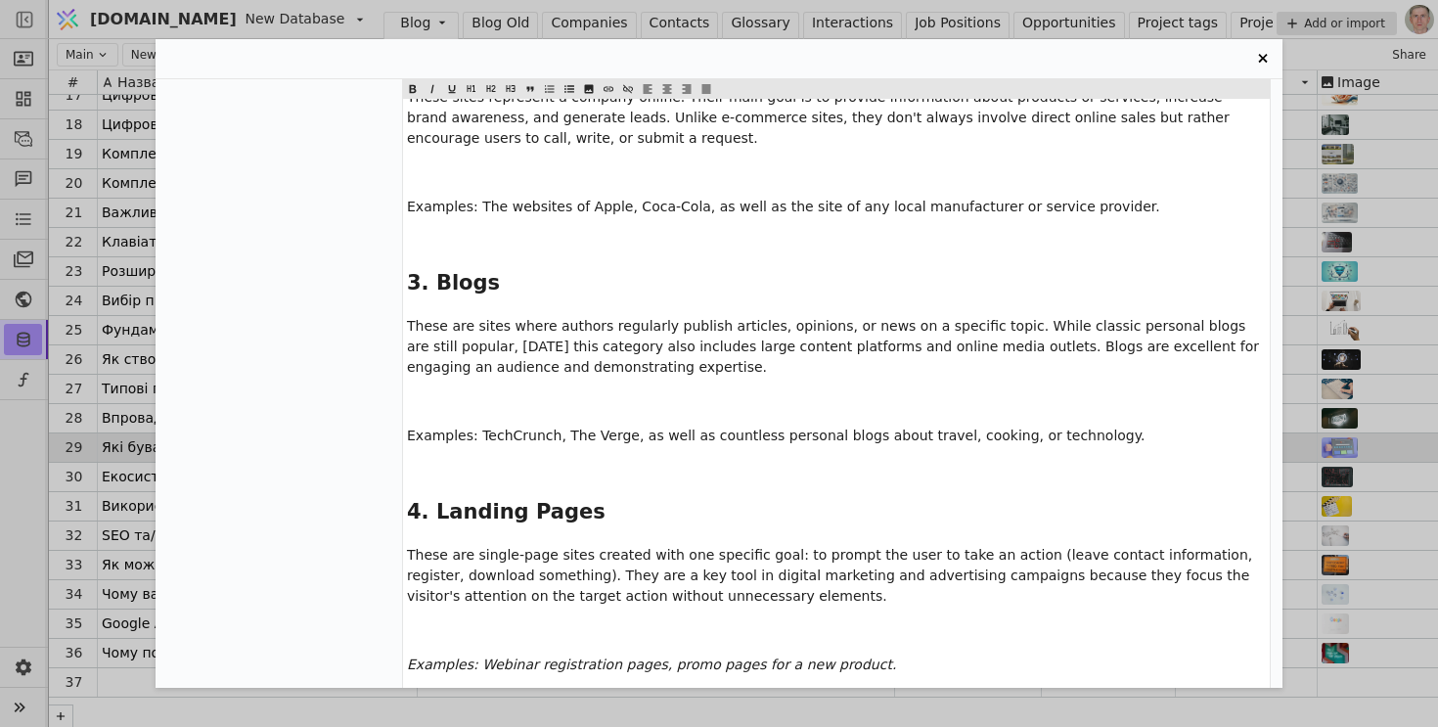
scroll to position [6223, 0]
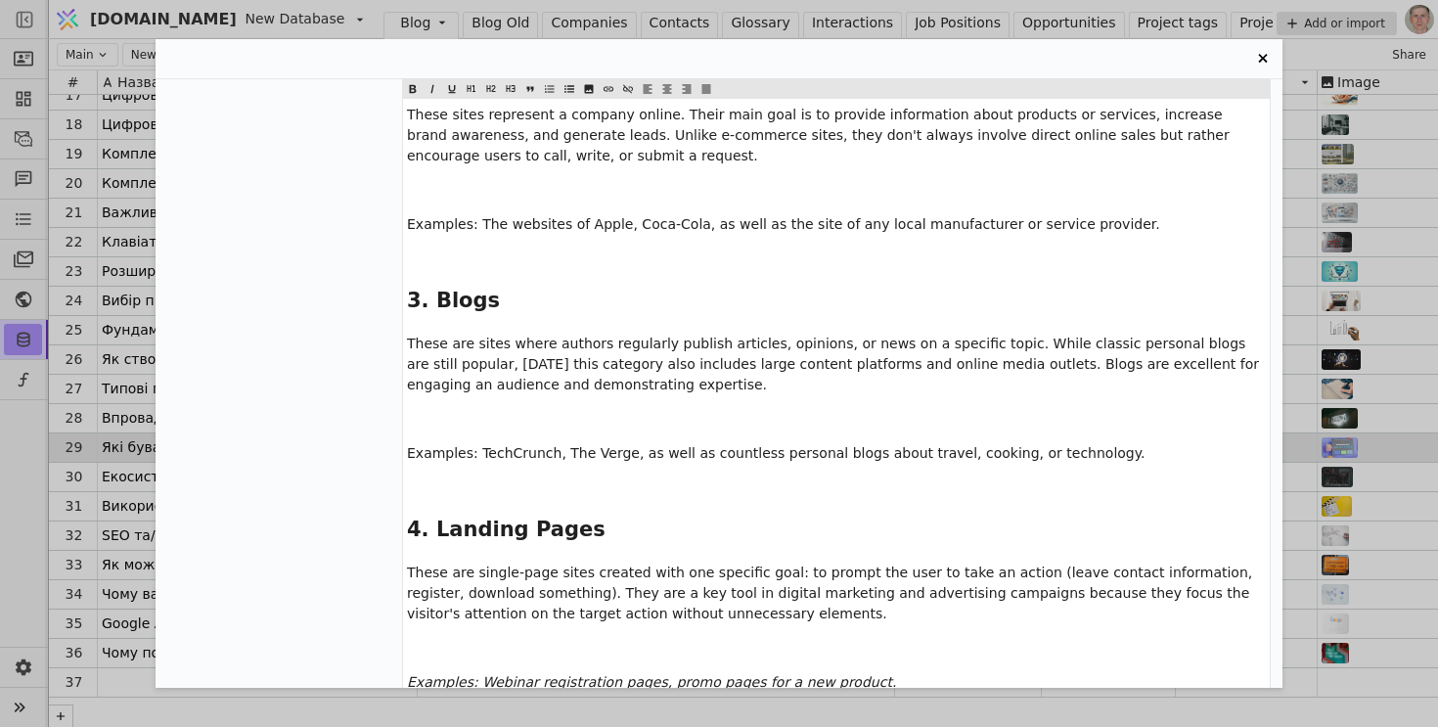
click at [479, 477] on p "﻿" at bounding box center [836, 487] width 859 height 21
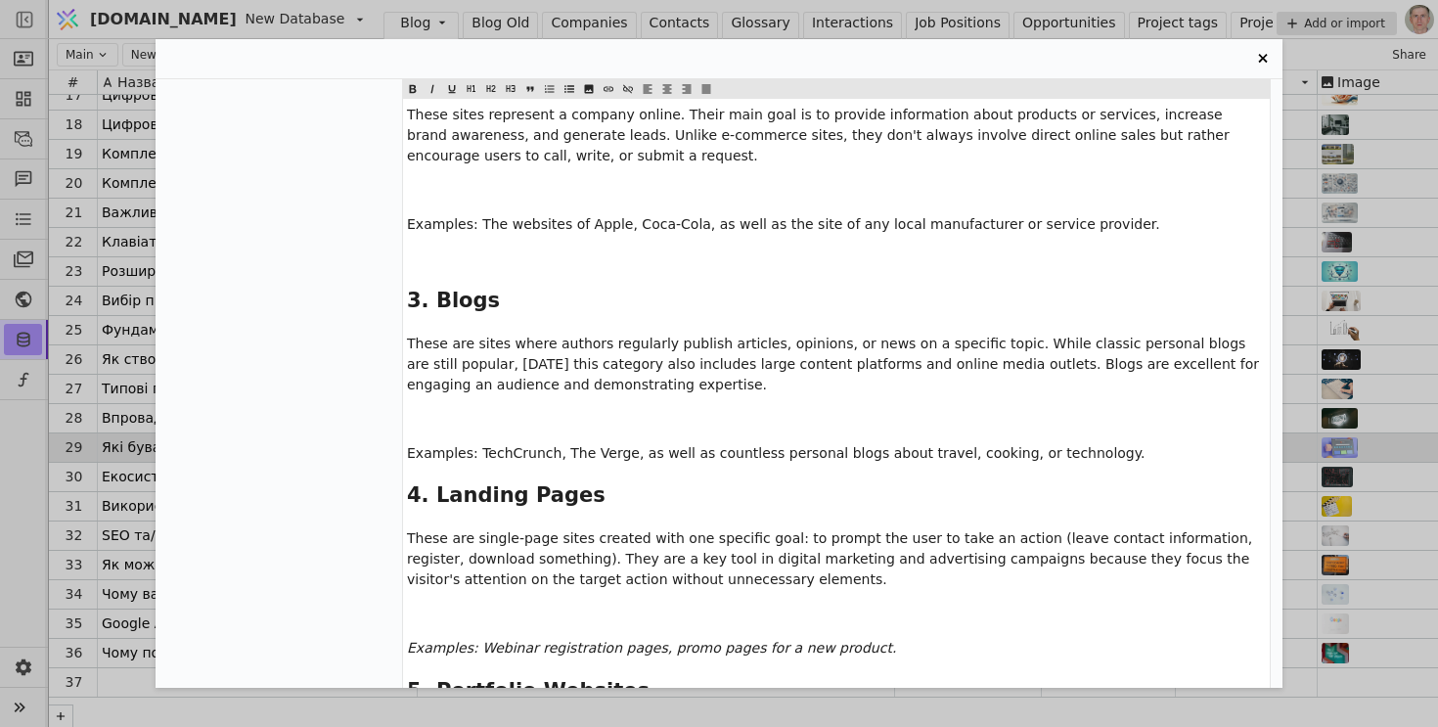
click at [531, 445] on span "Examples: TechCrunch, The Verge, as well as countless personal blogs about trav…" at bounding box center [776, 453] width 738 height 16
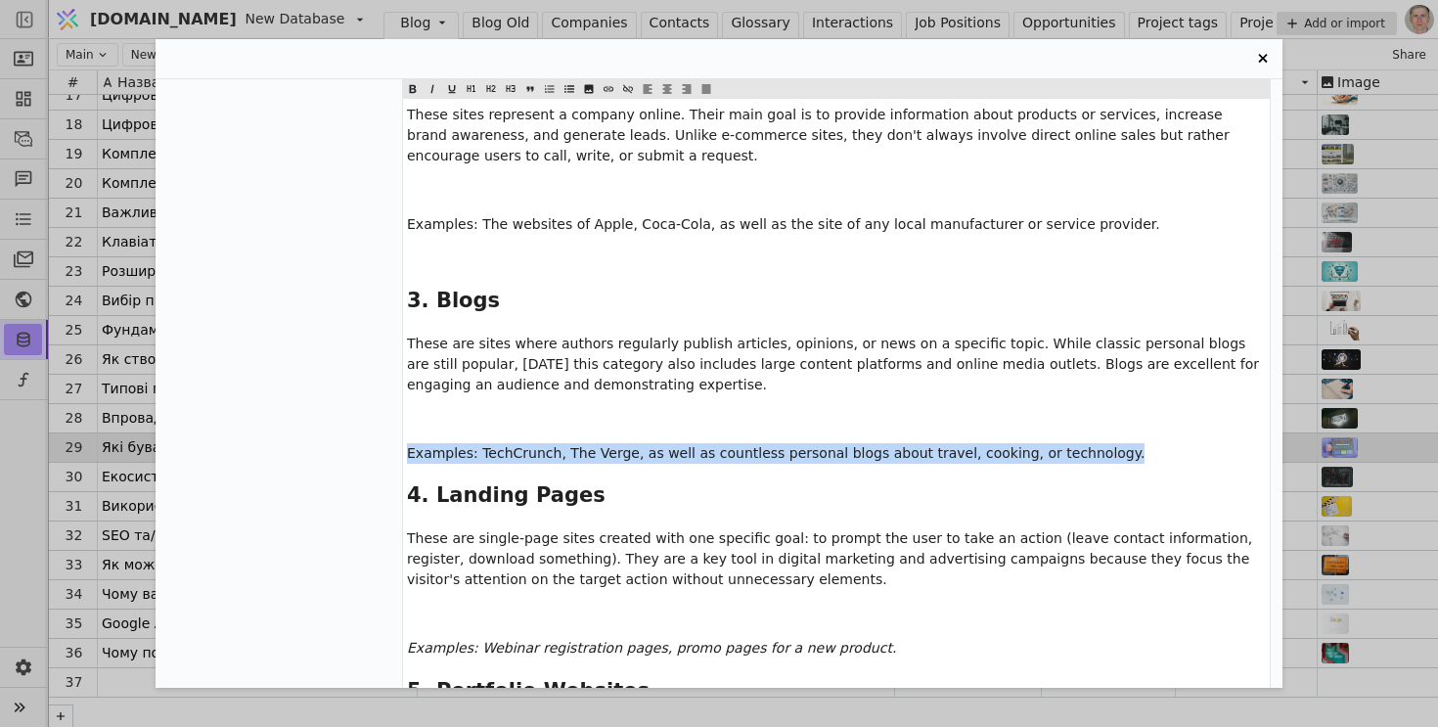
click at [531, 445] on span "Examples: TechCrunch, The Verge, as well as countless personal blogs about trav…" at bounding box center [776, 453] width 738 height 16
click at [435, 88] on icon "Entry Card" at bounding box center [432, 89] width 10 height 10
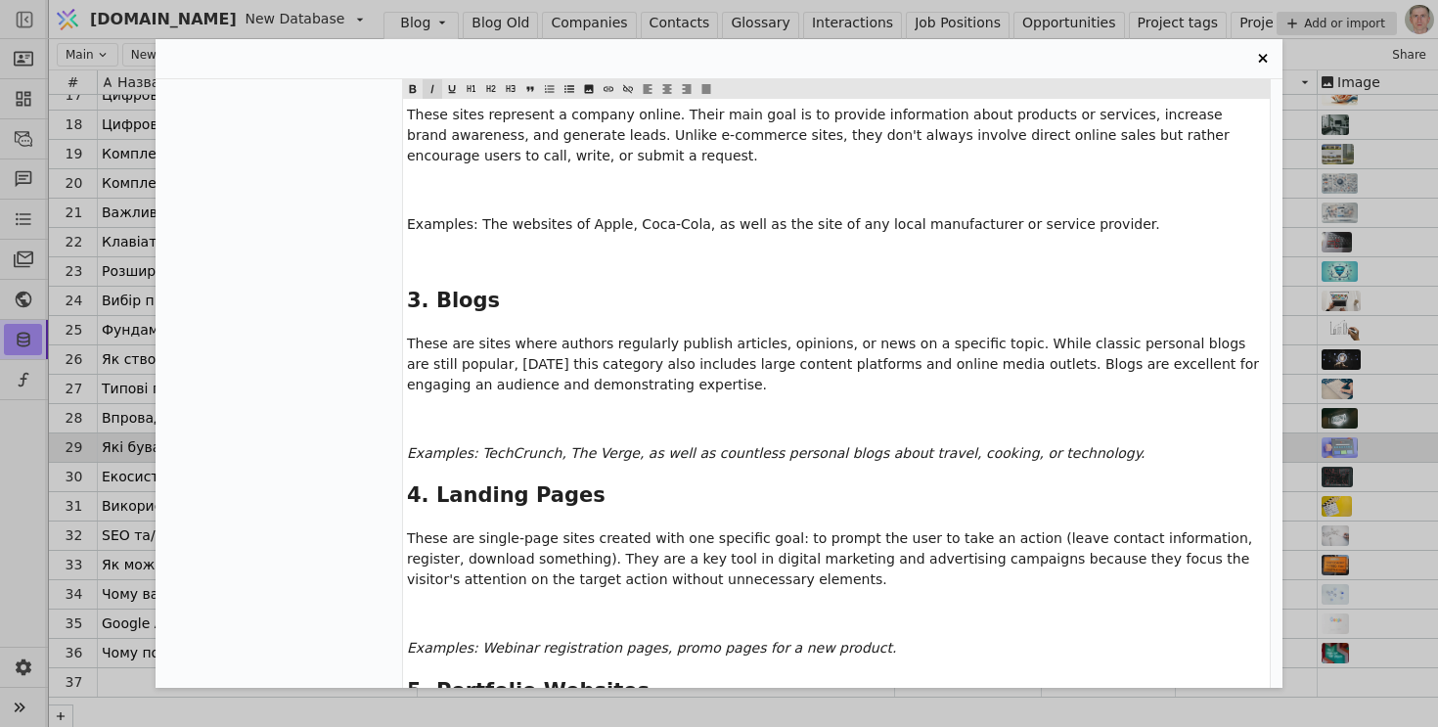
click at [560, 445] on span "Examples: TechCrunch, The Verge, as well as countless personal blogs about trav…" at bounding box center [776, 453] width 738 height 16
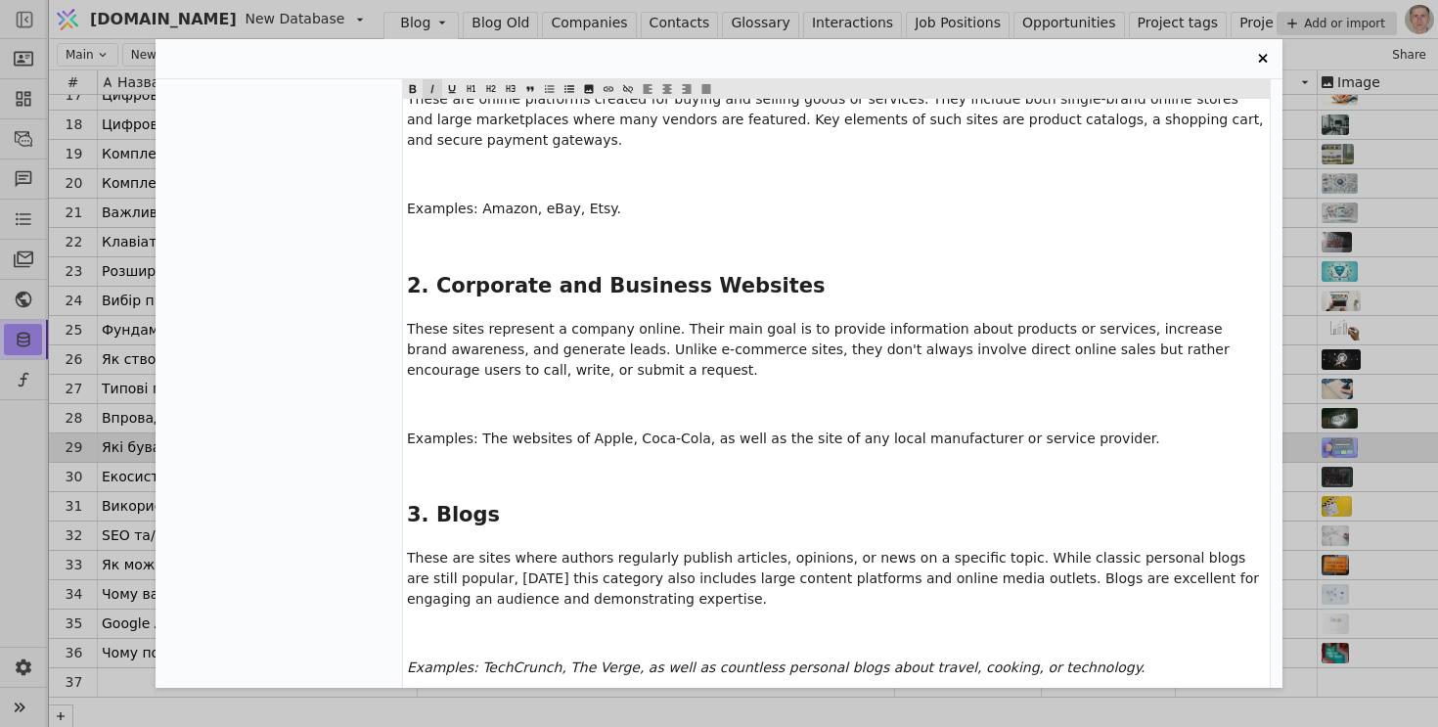
scroll to position [5992, 0]
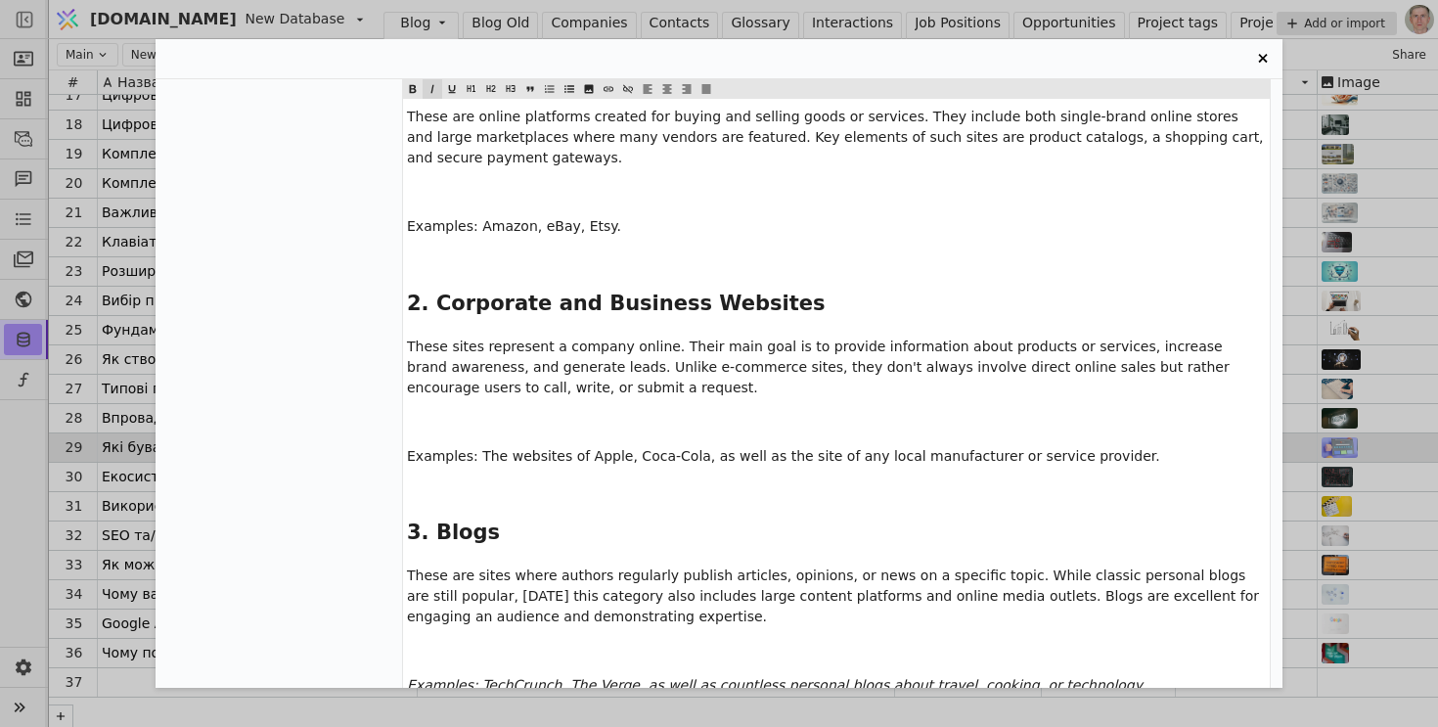
click at [476, 480] on p "﻿" at bounding box center [836, 490] width 859 height 21
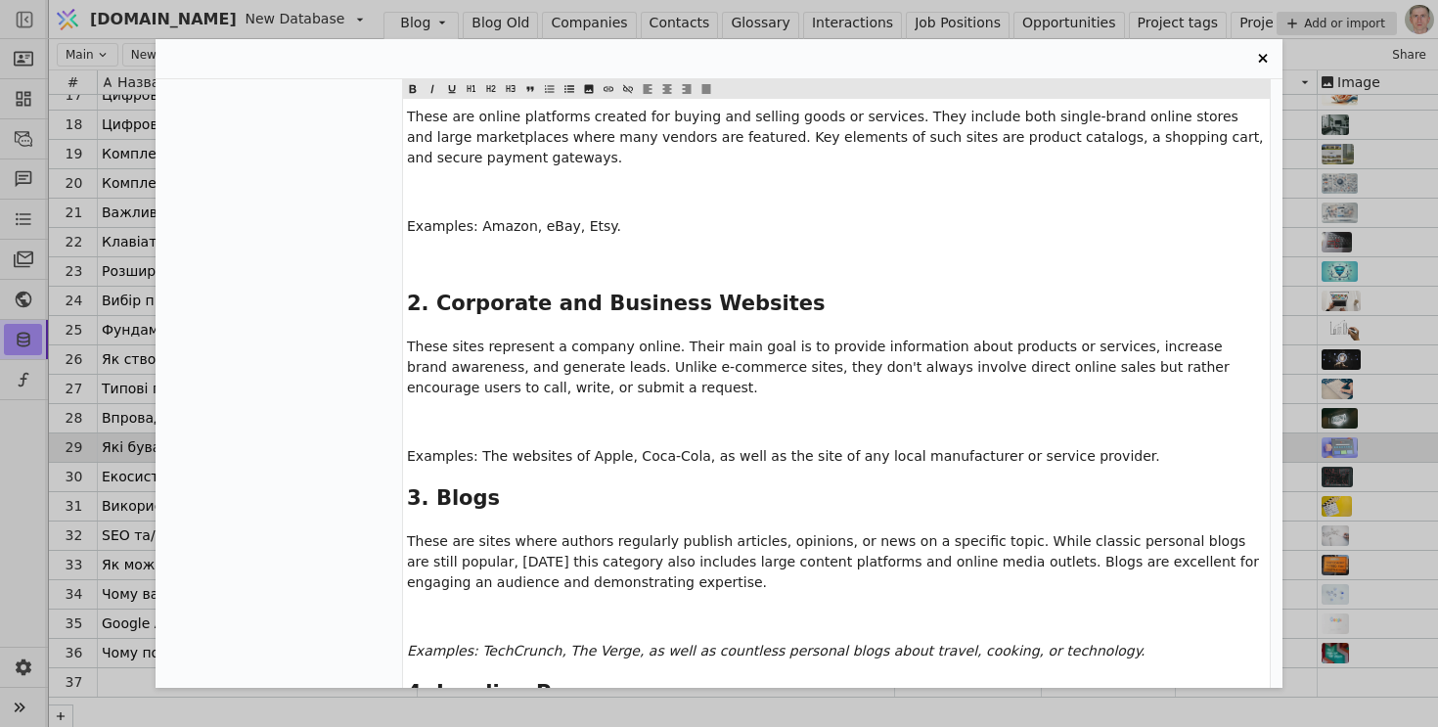
click at [541, 448] on span "Examples: The websites of Apple, Coca-Cola, as well as the site of any local ma…" at bounding box center [783, 456] width 753 height 16
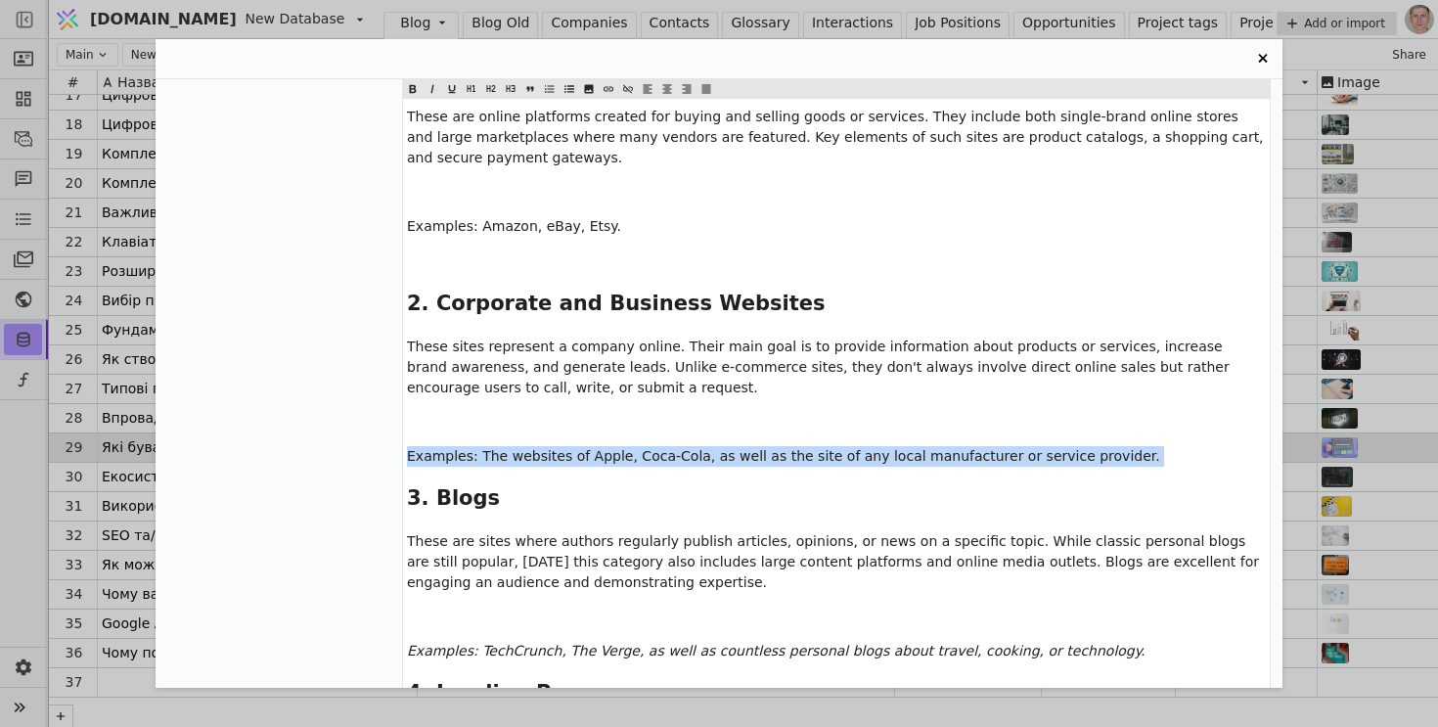
click at [434, 86] on icon "Entry Card" at bounding box center [432, 89] width 10 height 10
click at [505, 412] on p "﻿" at bounding box center [836, 422] width 859 height 21
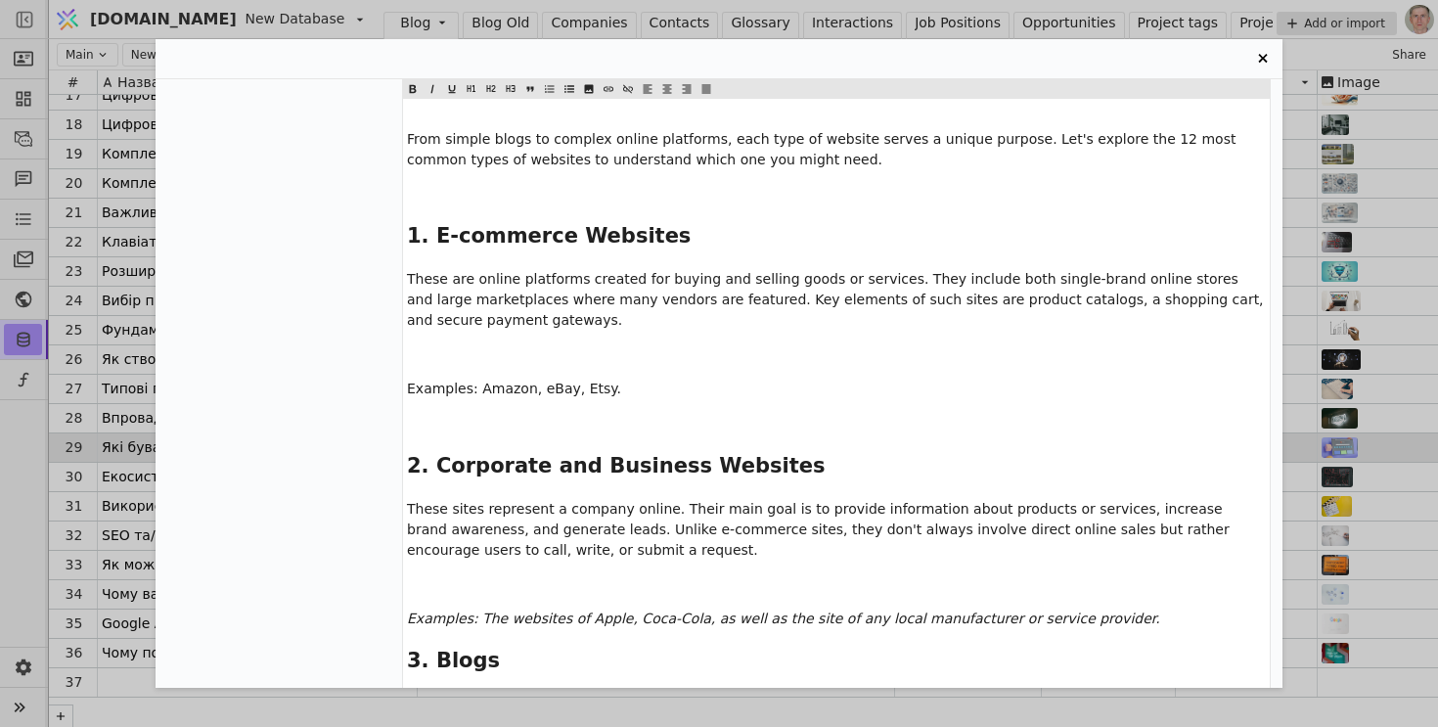
scroll to position [5766, 0]
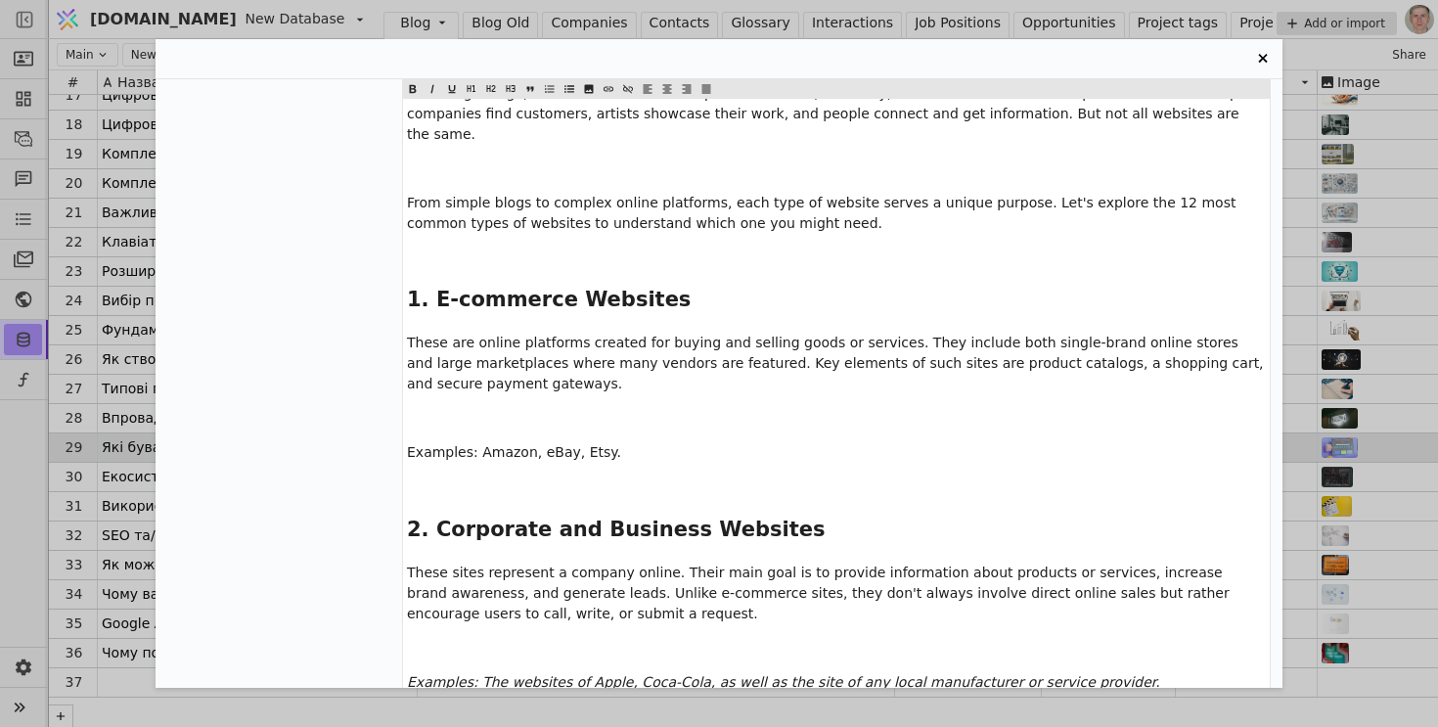
click at [456, 476] on p "﻿" at bounding box center [836, 486] width 859 height 21
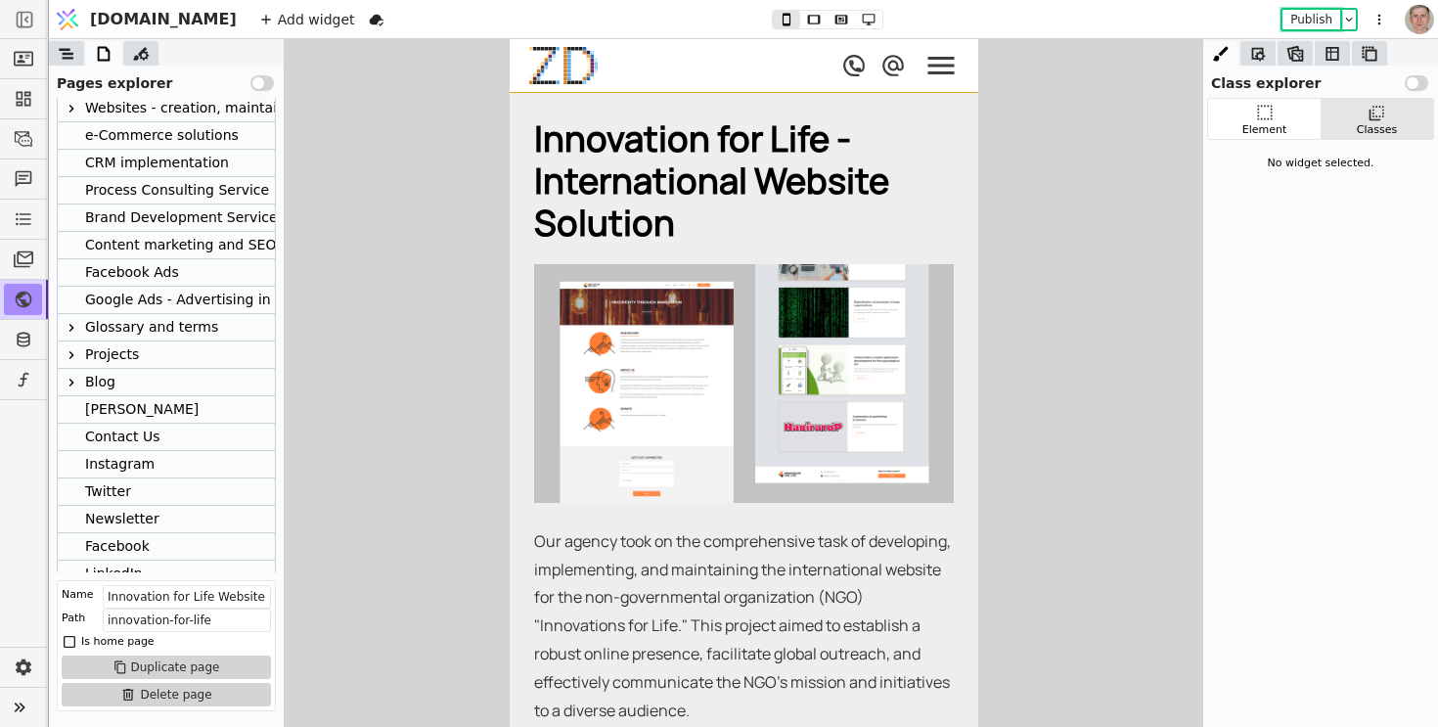
scroll to position [61, 0]
click at [73, 377] on icon at bounding box center [72, 381] width 16 height 16
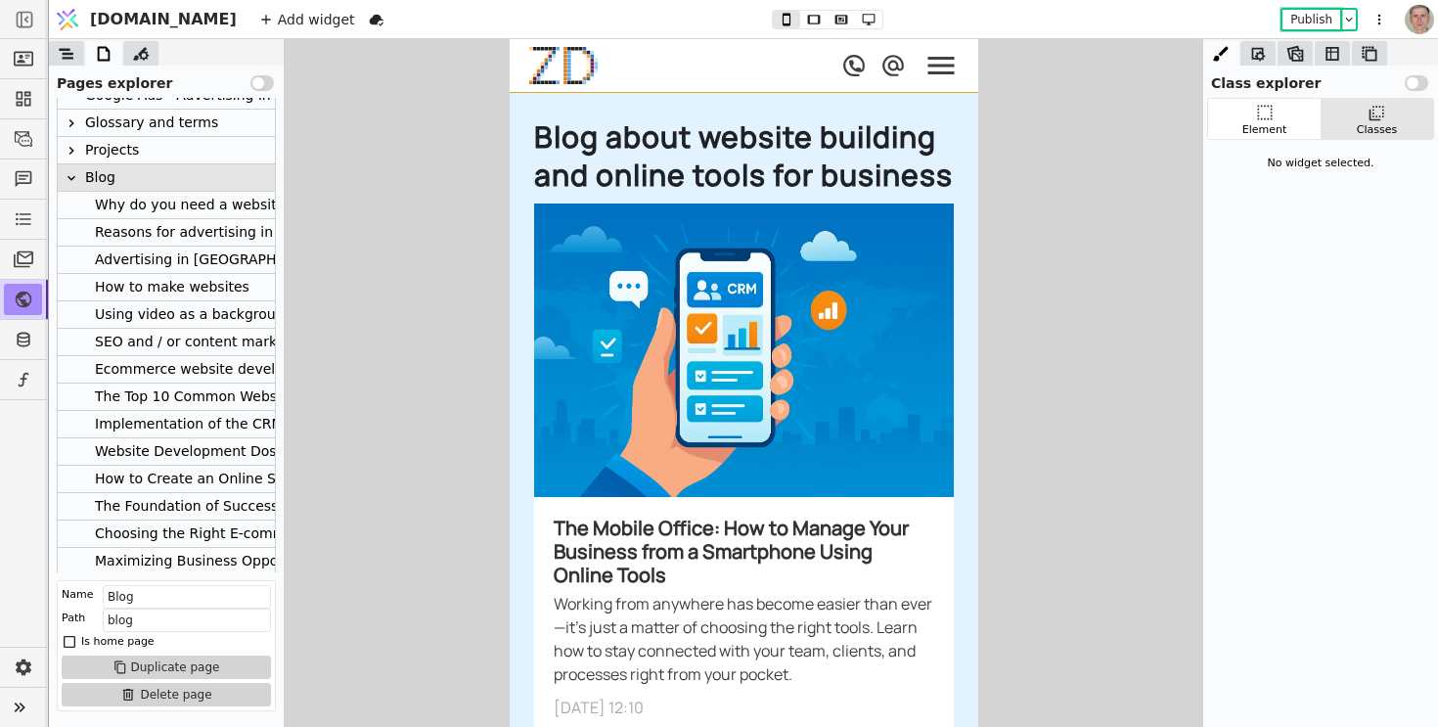
scroll to position [322, 0]
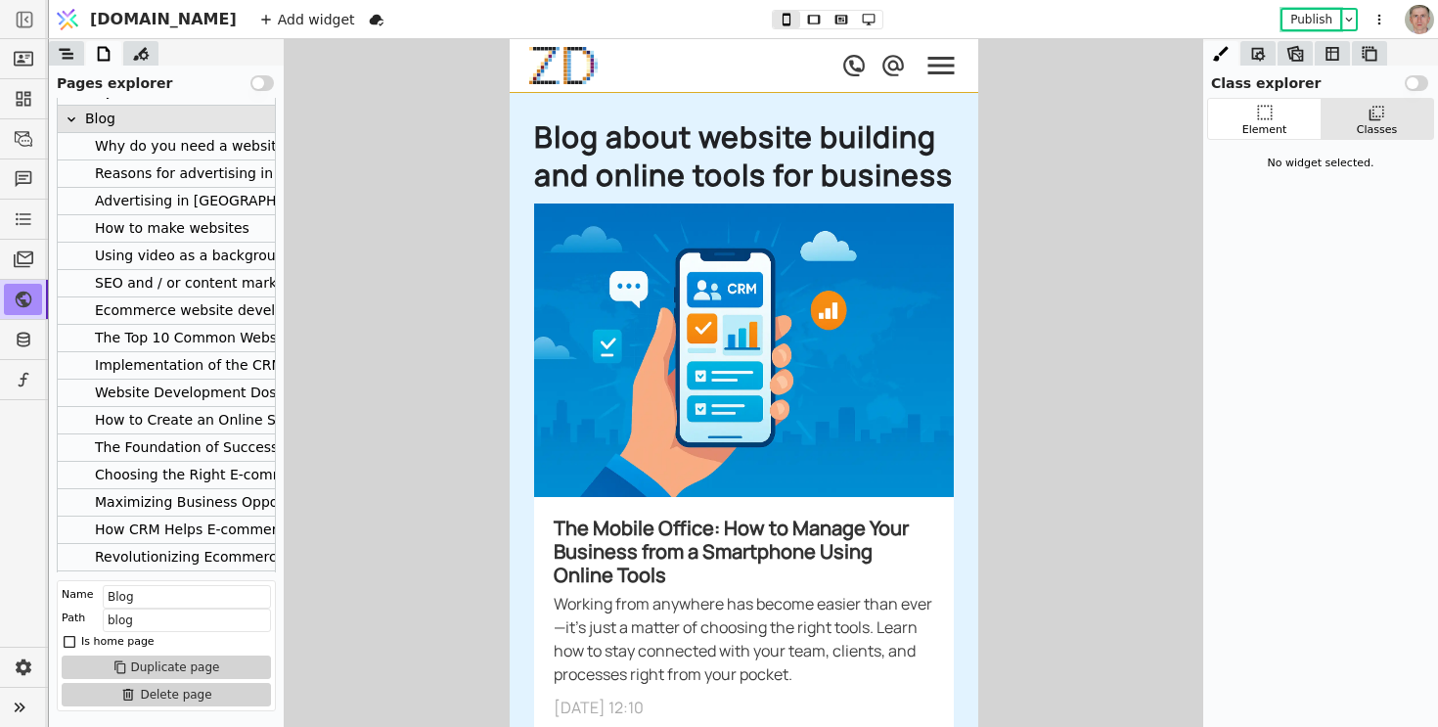
click at [197, 325] on div "The Top 10 Common Website Types You Need to Know" at bounding box center [280, 338] width 371 height 26
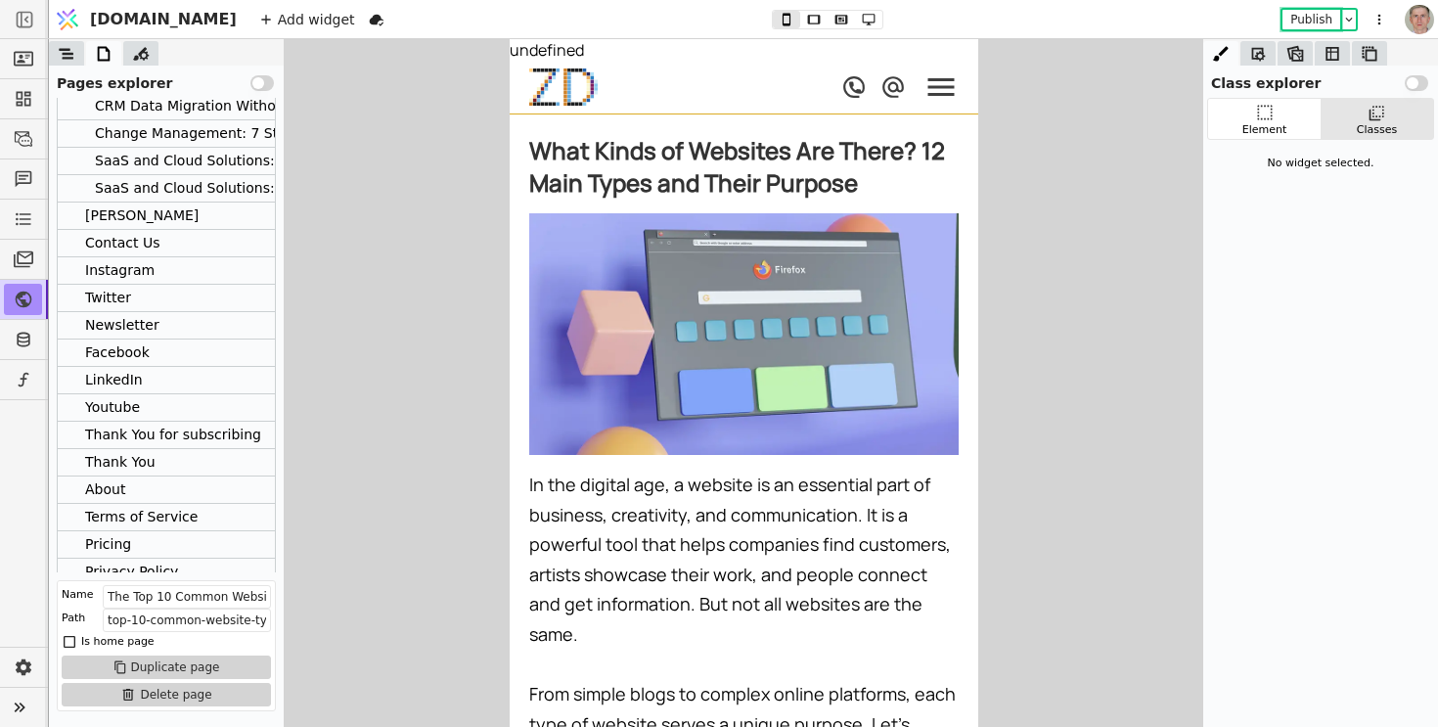
scroll to position [1335, 0]
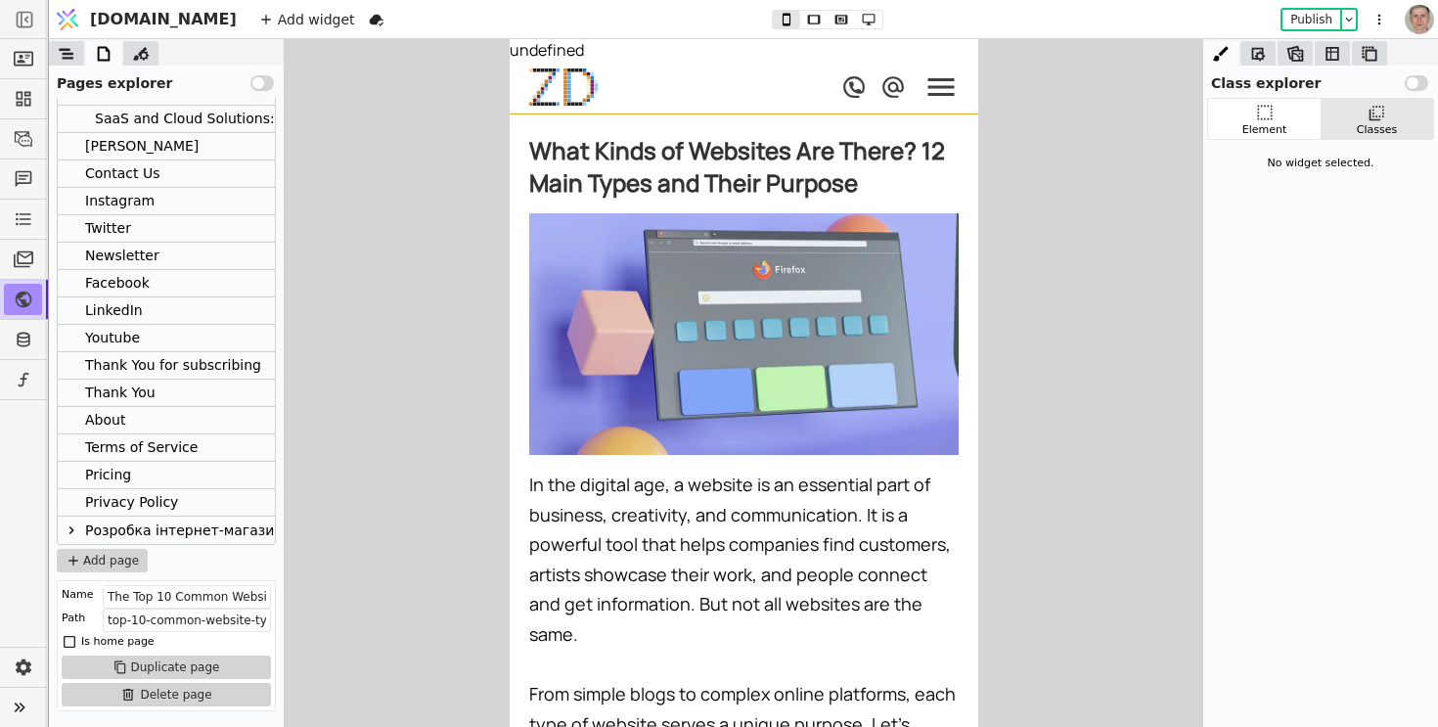
click at [265, 80] on button "Use setting" at bounding box center [261, 83] width 23 height 16
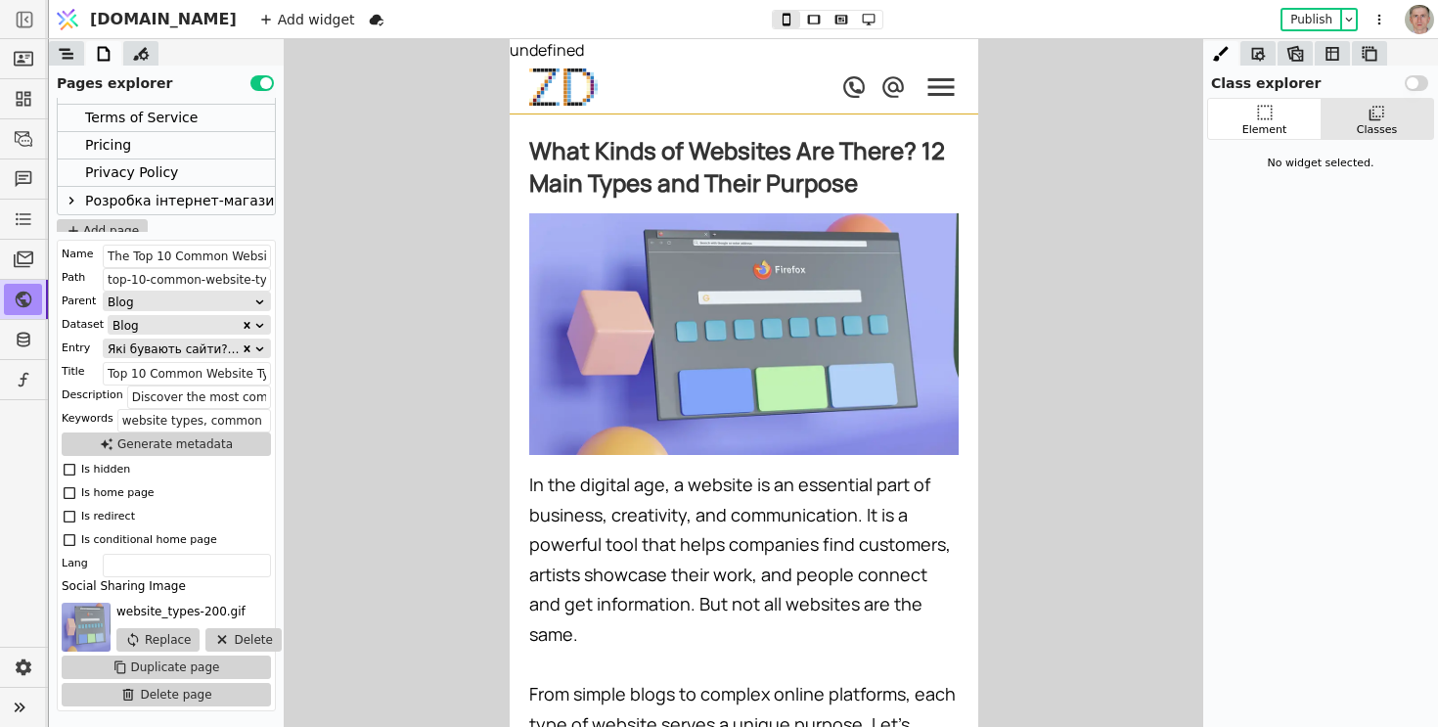
scroll to position [1670, 0]
click at [198, 445] on button "Generate metadata" at bounding box center [166, 443] width 209 height 23
click at [217, 258] on input "The Top 10 Common Website Types You Need to Know" at bounding box center [187, 256] width 168 height 23
click at [195, 445] on button "Generate metadata" at bounding box center [166, 443] width 209 height 23
click at [140, 373] on input "Top 10 Common Website Types You Need to Know" at bounding box center [187, 373] width 168 height 23
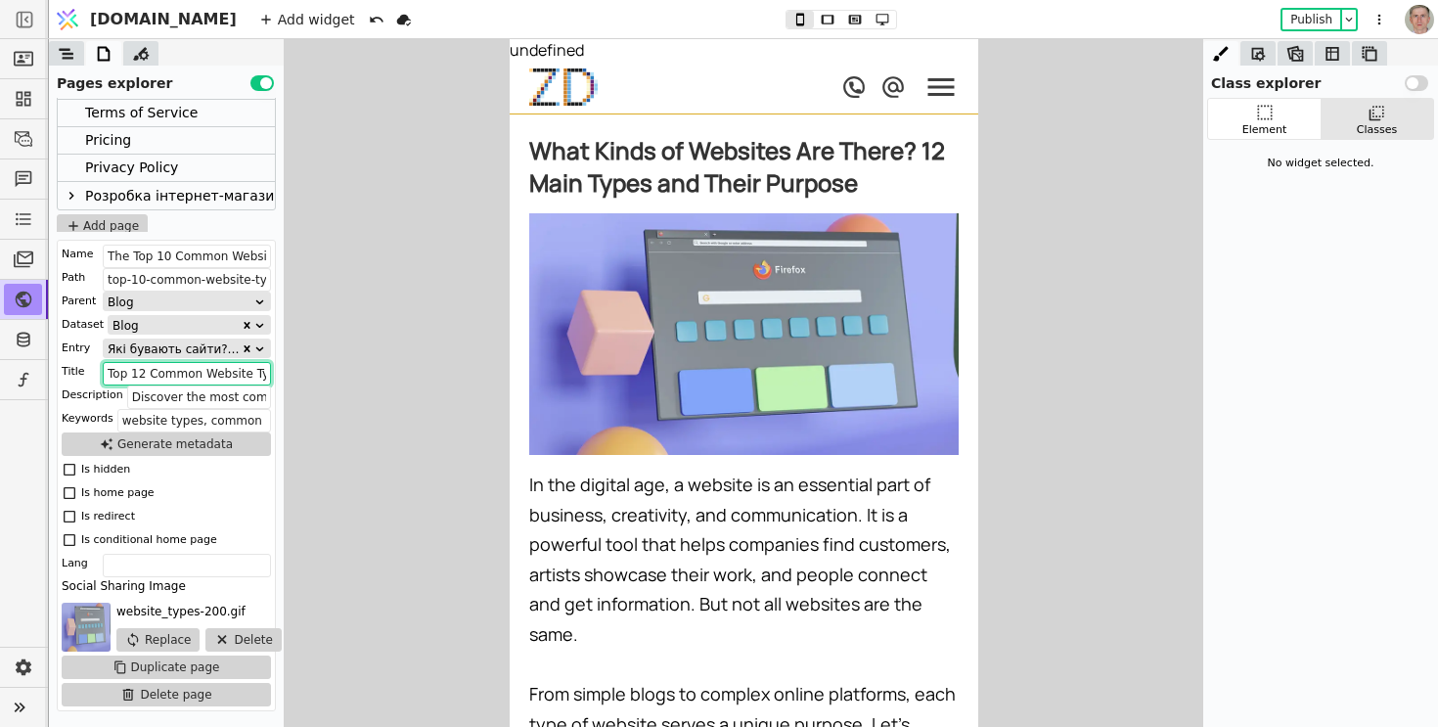
type input "Top 12 Common Website Types You Need to Know"
click at [261, 81] on button "Use setting" at bounding box center [261, 83] width 23 height 16
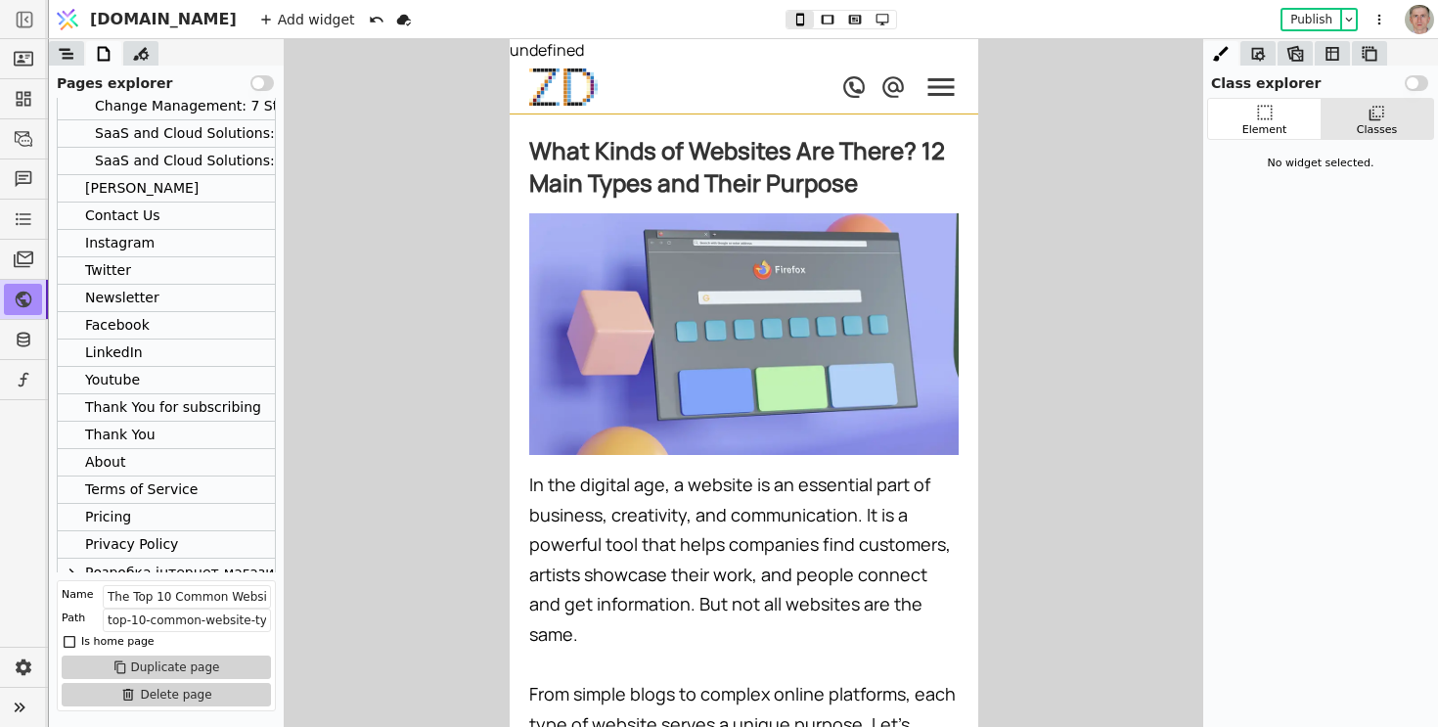
scroll to position [1335, 0]
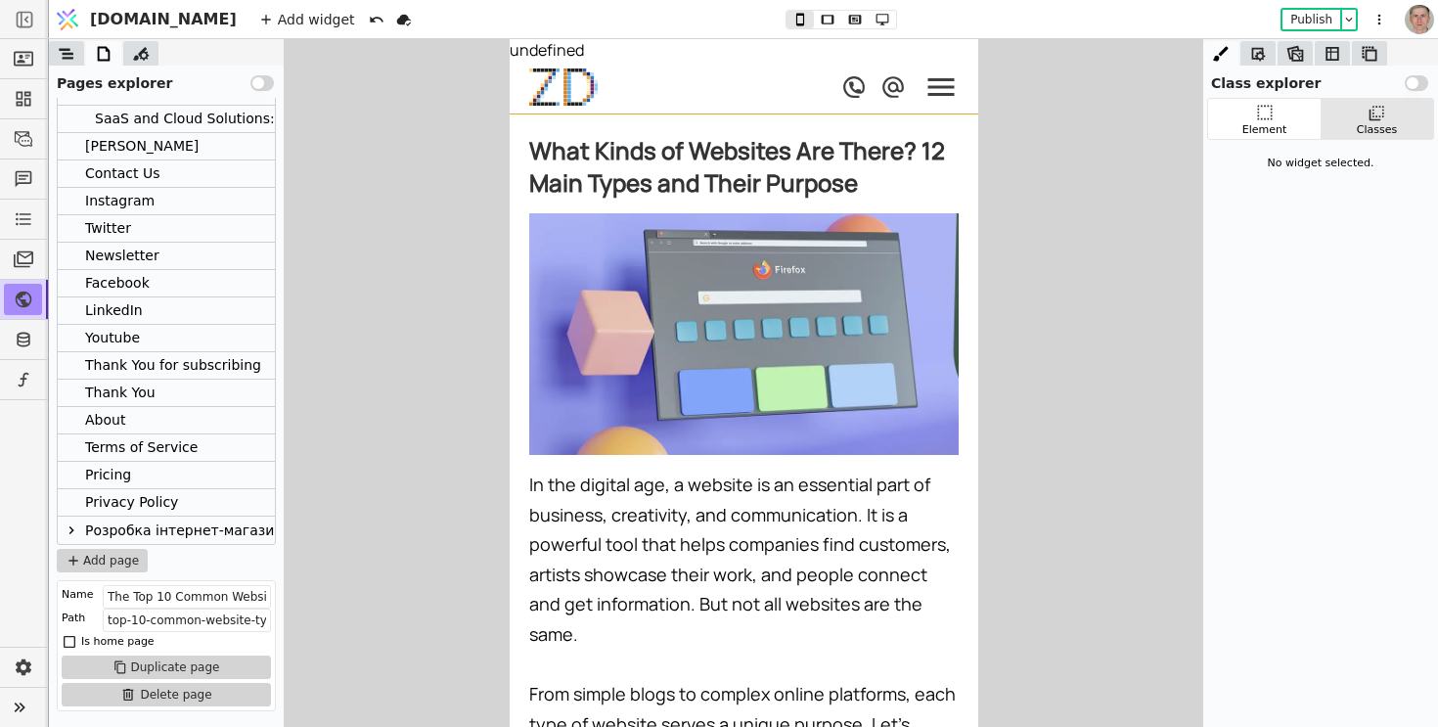
click at [77, 532] on icon at bounding box center [72, 530] width 16 height 16
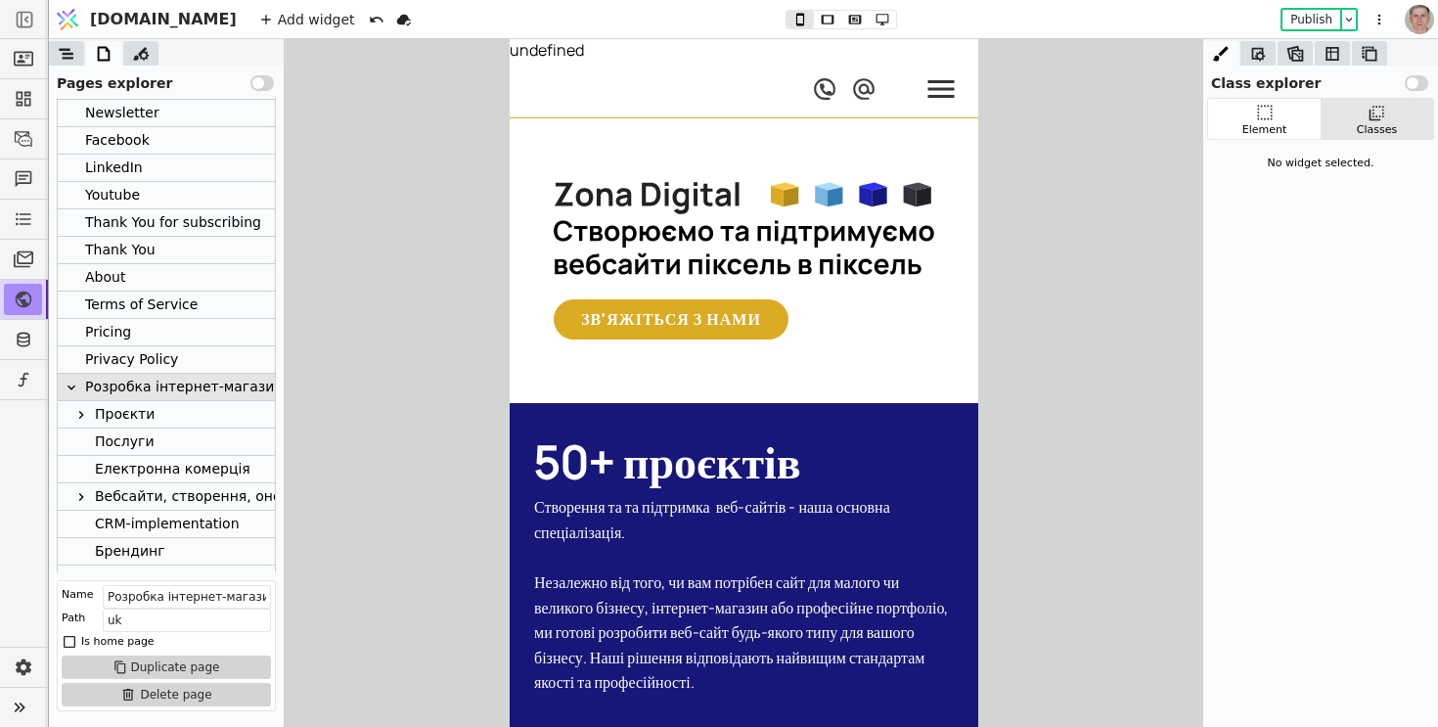
scroll to position [1801, 0]
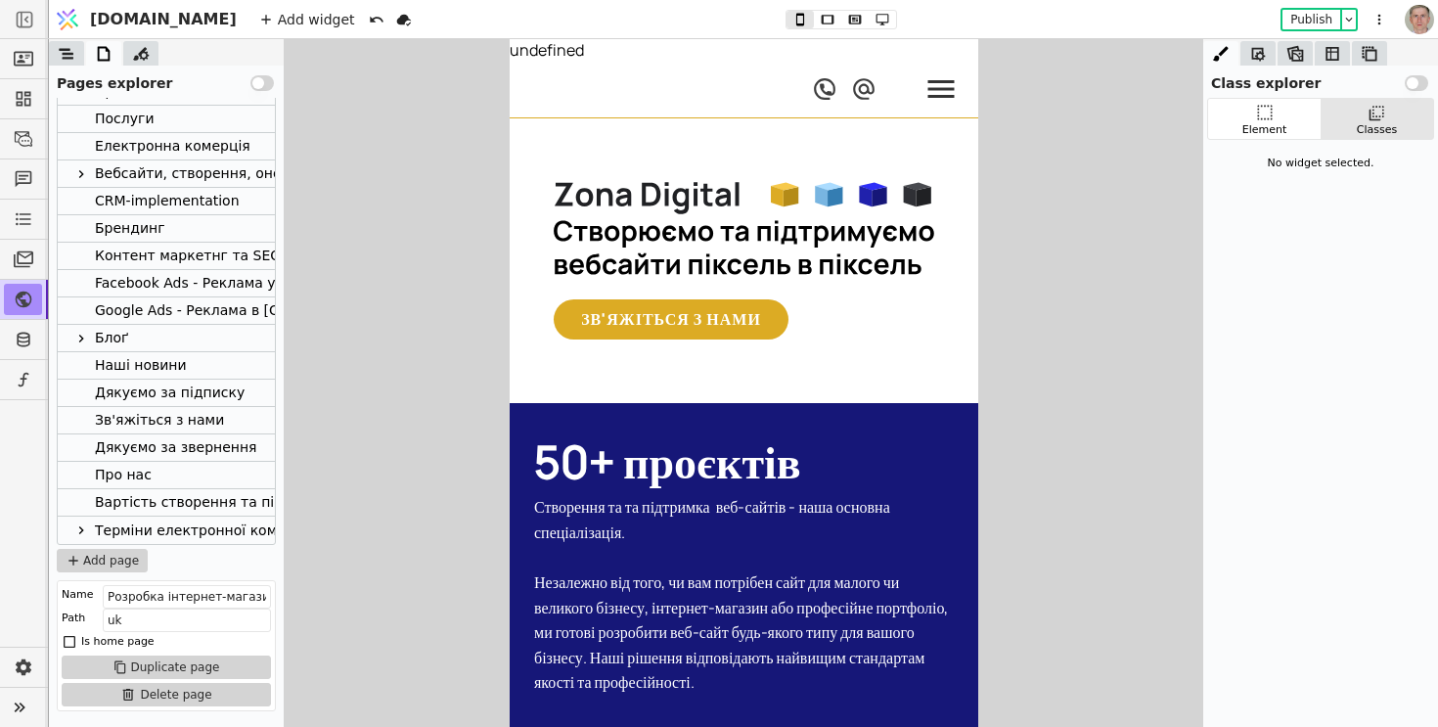
click at [85, 336] on icon at bounding box center [81, 339] width 16 height 16
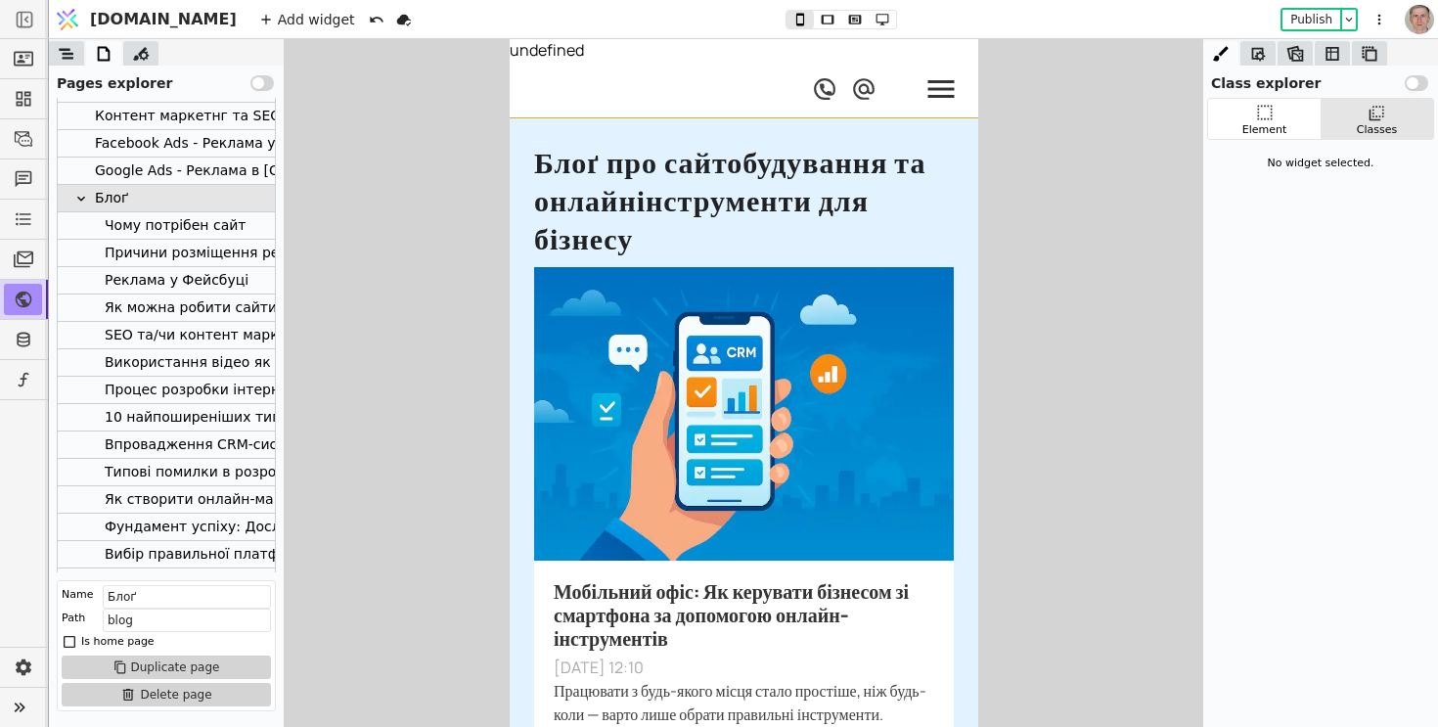
scroll to position [1943, 0]
click at [188, 414] on div "10 найпоширеніших типів веб-сайтів" at bounding box center [238, 415] width 267 height 26
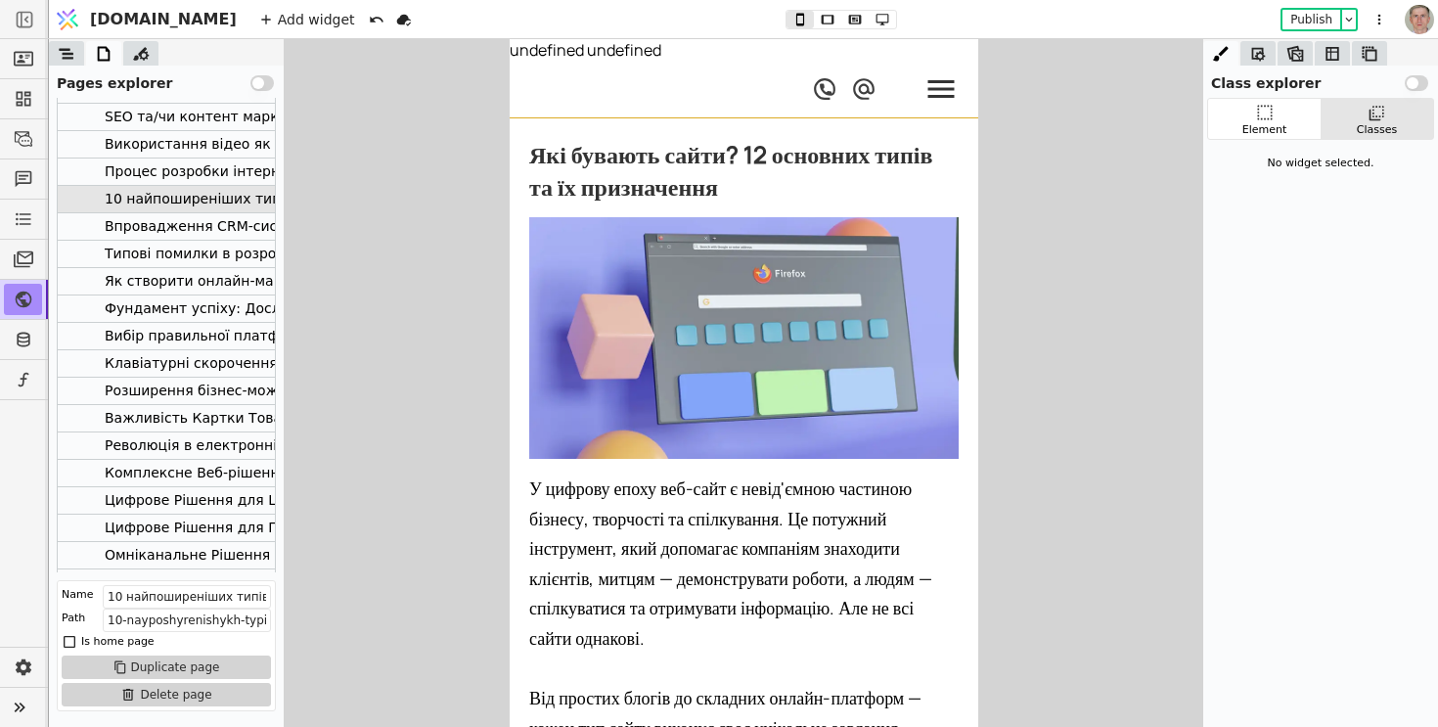
scroll to position [2166, 0]
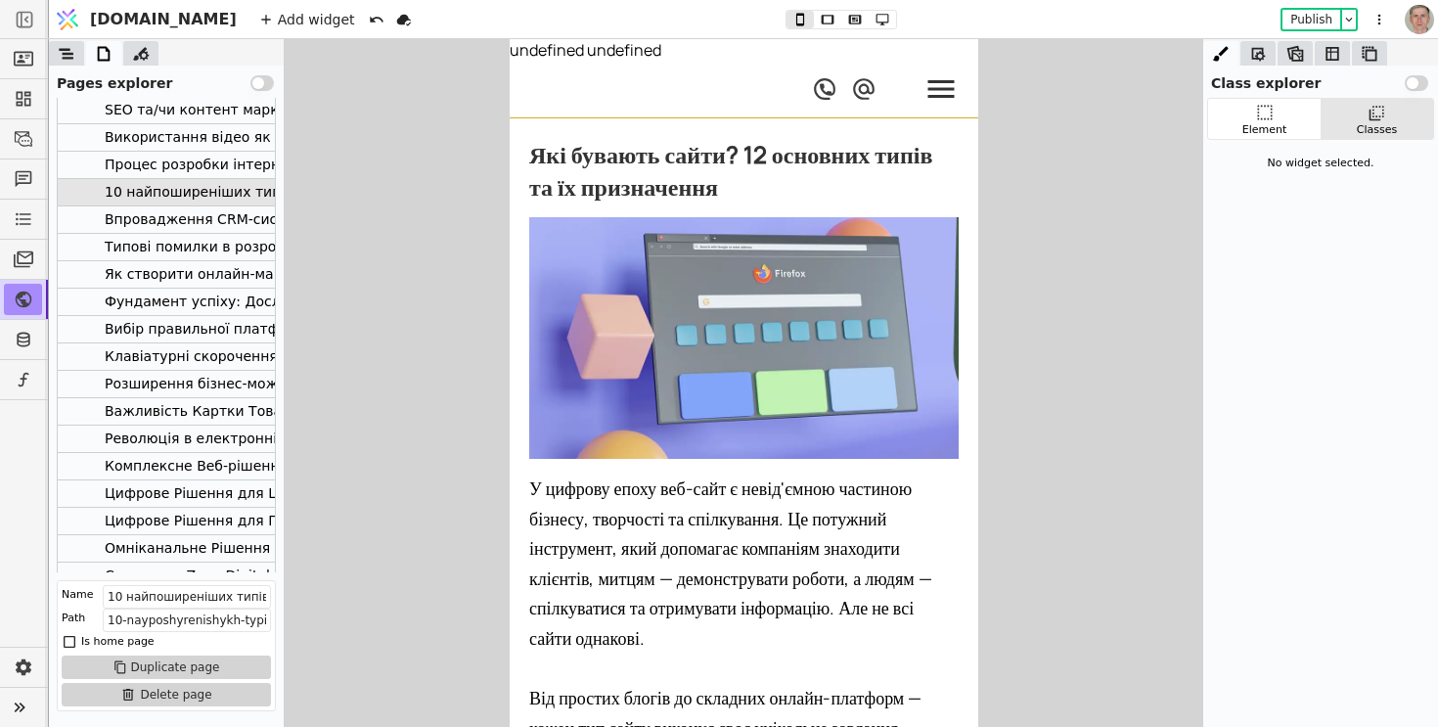
click at [264, 79] on button "Use setting" at bounding box center [261, 83] width 23 height 16
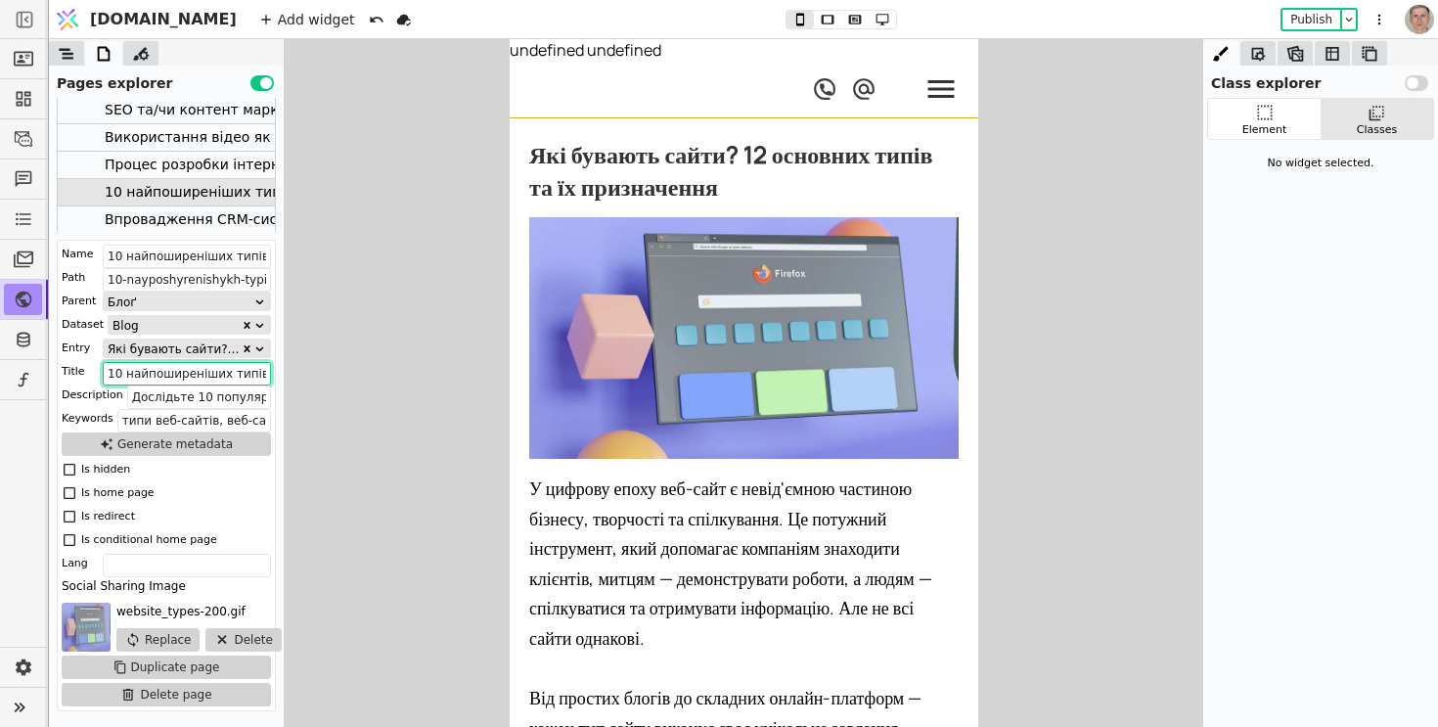
click at [190, 380] on input "10 найпоширеніших типів веб-сайтів у 2023 році" at bounding box center [187, 373] width 168 height 23
click at [231, 396] on input "Дослідьте 10 популярних типів веб-сайтів, від електронної комерції до блогів, і…" at bounding box center [199, 396] width 144 height 23
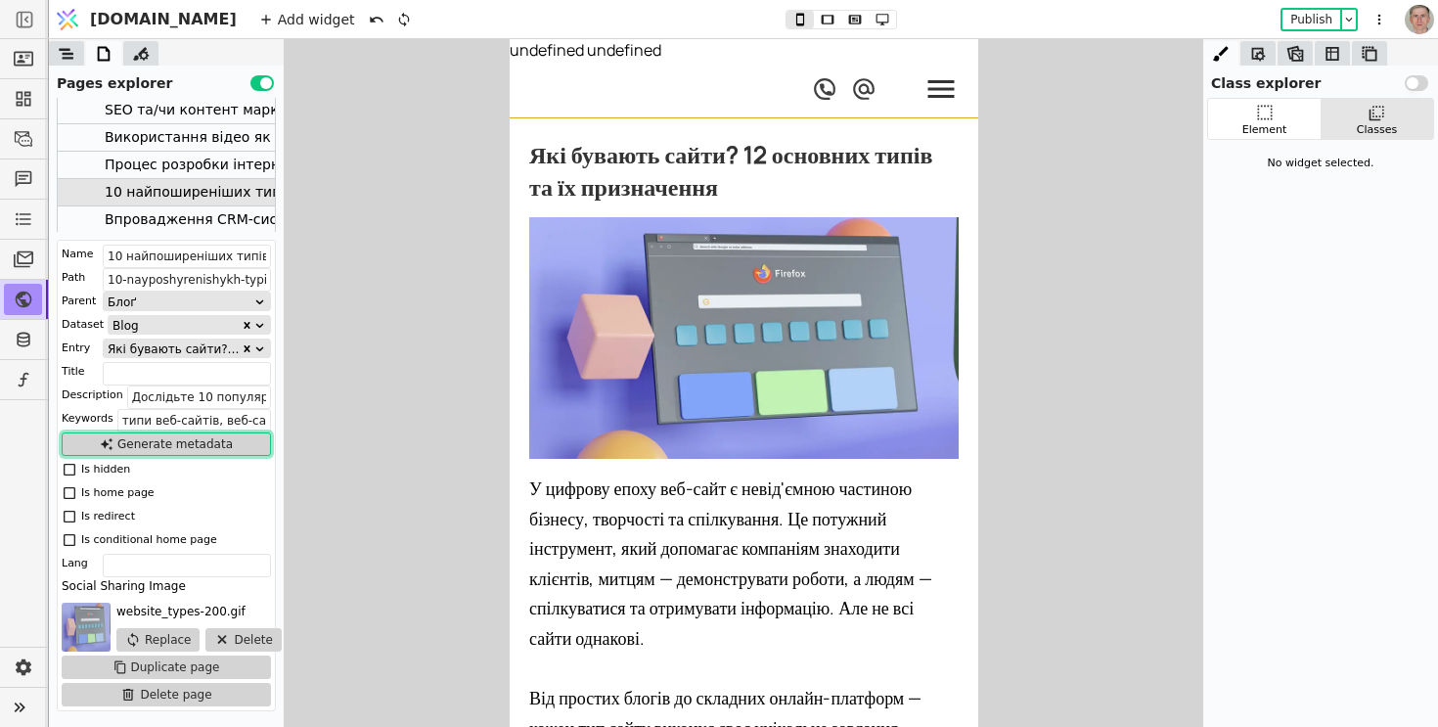
click at [191, 436] on button "Generate metadata" at bounding box center [166, 443] width 209 height 23
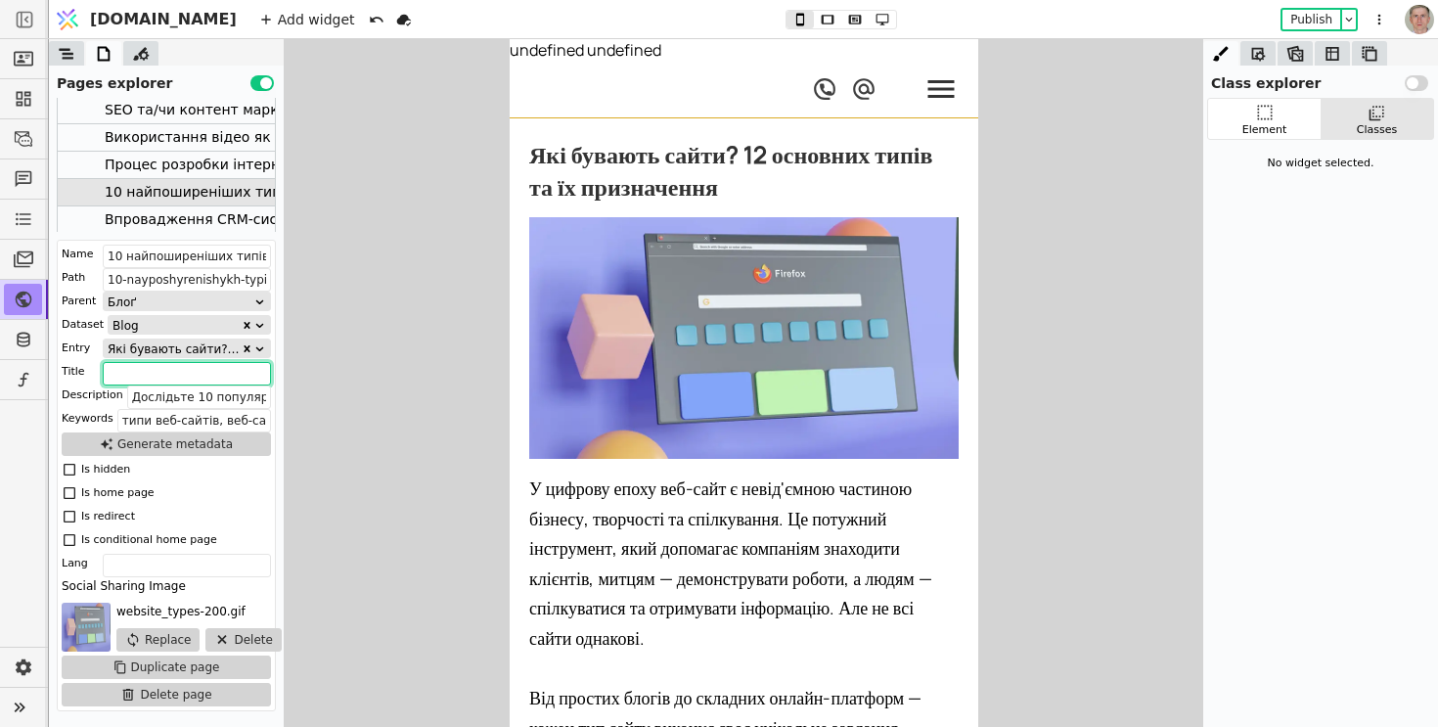
click at [208, 382] on input "text" at bounding box center [187, 373] width 168 height 23
click at [124, 372] on input "10 найпоширеніших типів веб-сайтів у 2023 році" at bounding box center [187, 373] width 168 height 23
type input "12 найпоширеніших типів веб-сайтів у 2023 році"
click at [322, 382] on div at bounding box center [743, 383] width 1389 height 688
click at [1303, 14] on button "Publish" at bounding box center [1311, 20] width 58 height 20
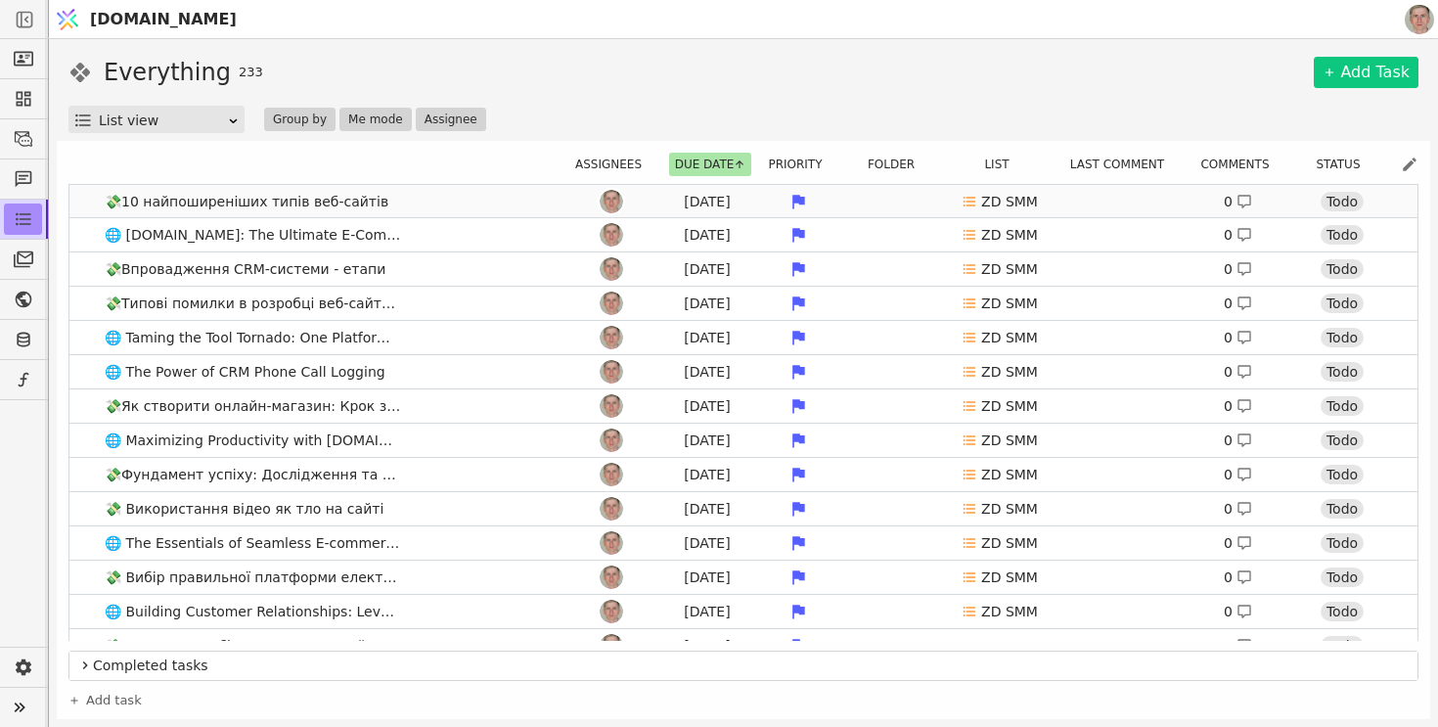
click at [453, 197] on link "💸10 найпоширеніших типів веб-сайтів Jul 22 ZD SMM 0 Todo" at bounding box center [743, 201] width 1348 height 33
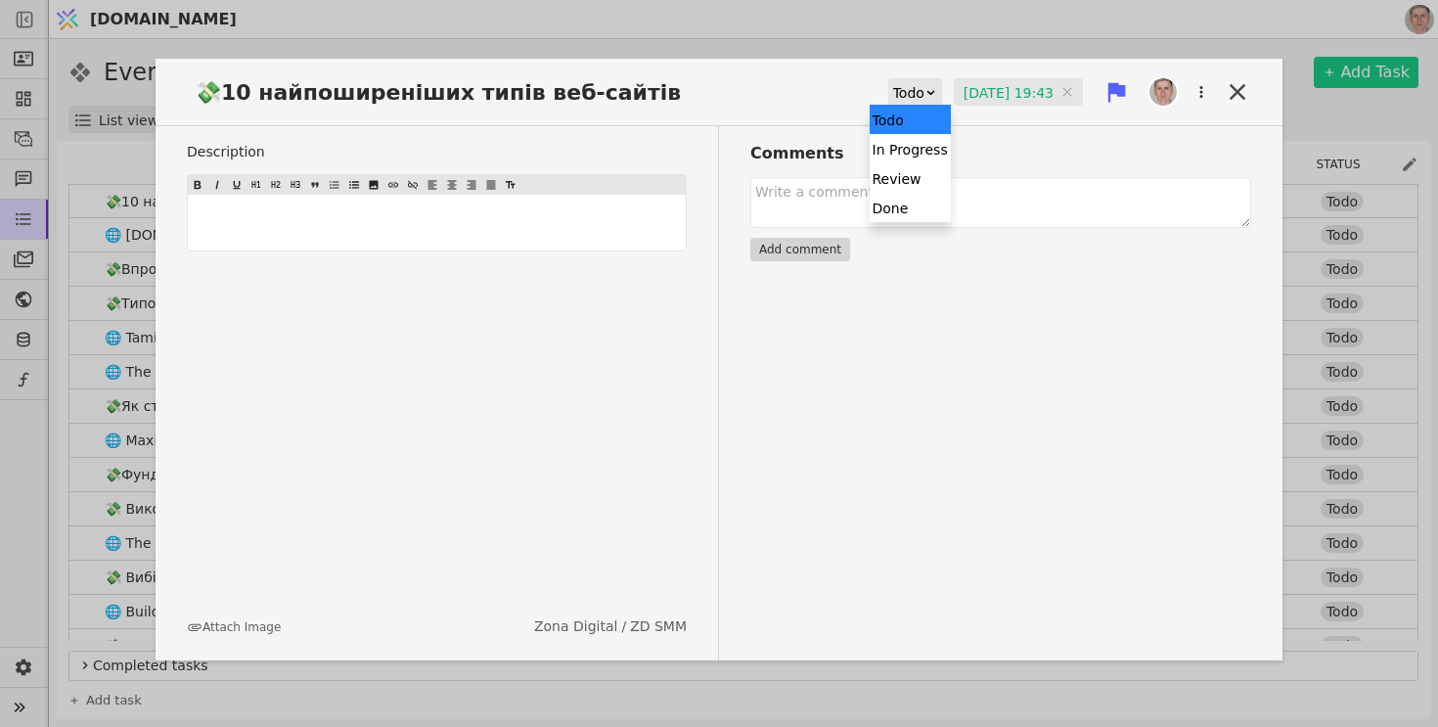
click at [898, 89] on div "Todo" at bounding box center [908, 92] width 31 height 27
click at [898, 145] on div "In Progress" at bounding box center [910, 148] width 81 height 29
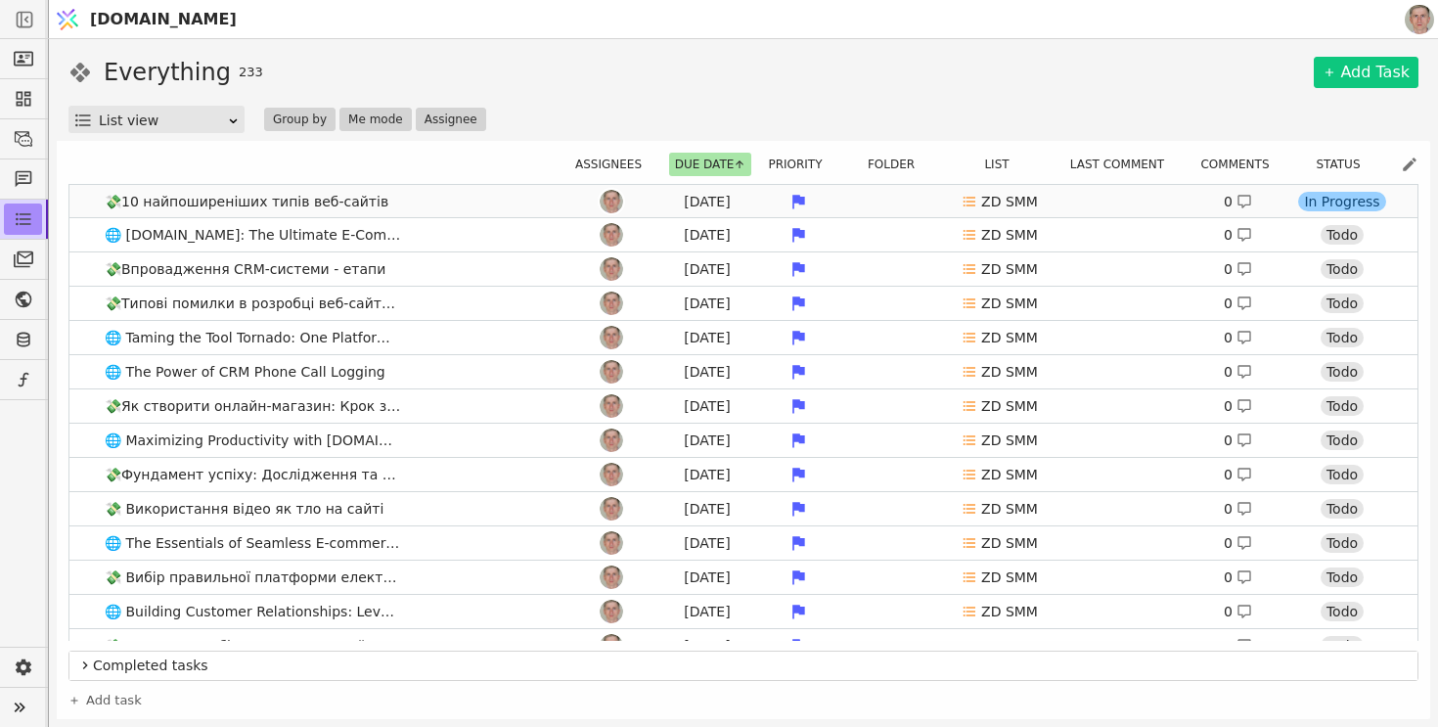
click at [441, 203] on link "💸10 найпоширеніших типів веб-сайтів Jul 22 ZD SMM 0 In Progress" at bounding box center [743, 201] width 1348 height 33
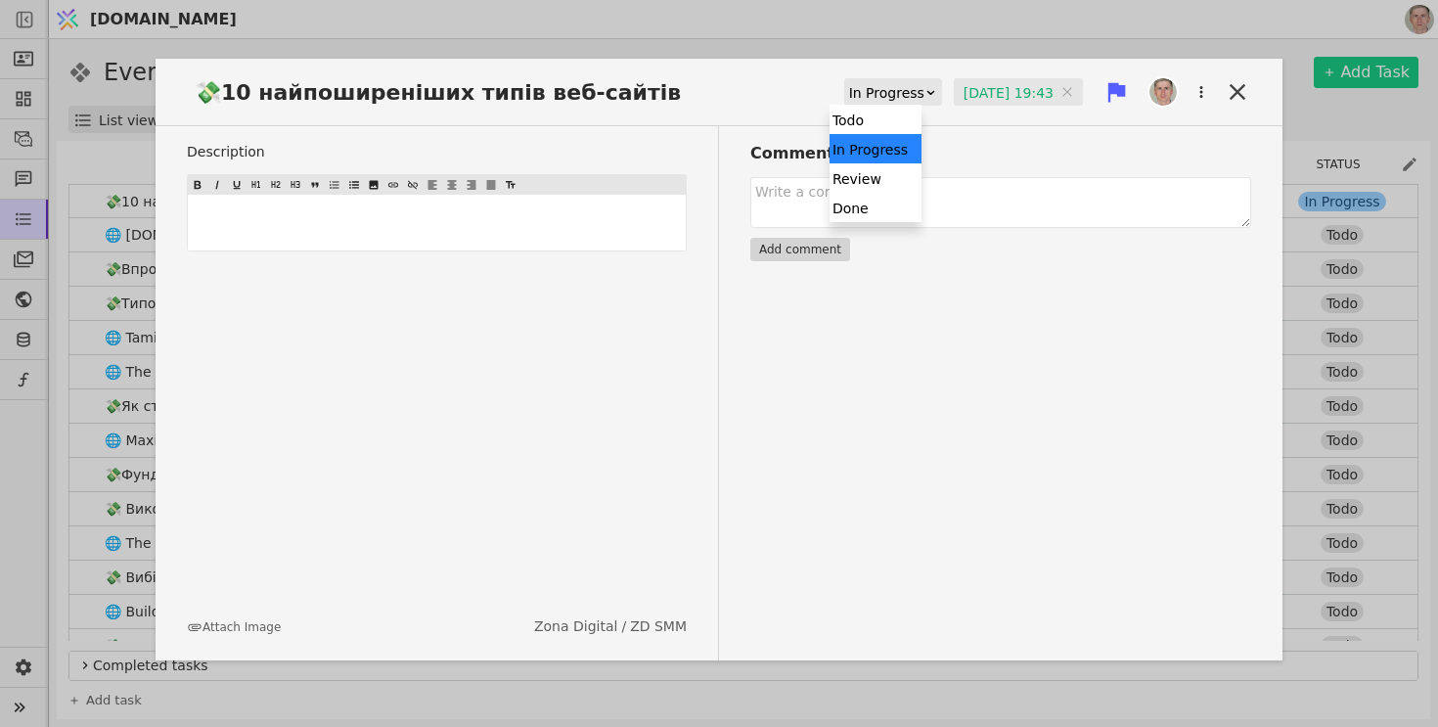
click at [855, 87] on div "In Progress" at bounding box center [886, 92] width 75 height 27
click at [854, 216] on div "Done" at bounding box center [876, 207] width 92 height 29
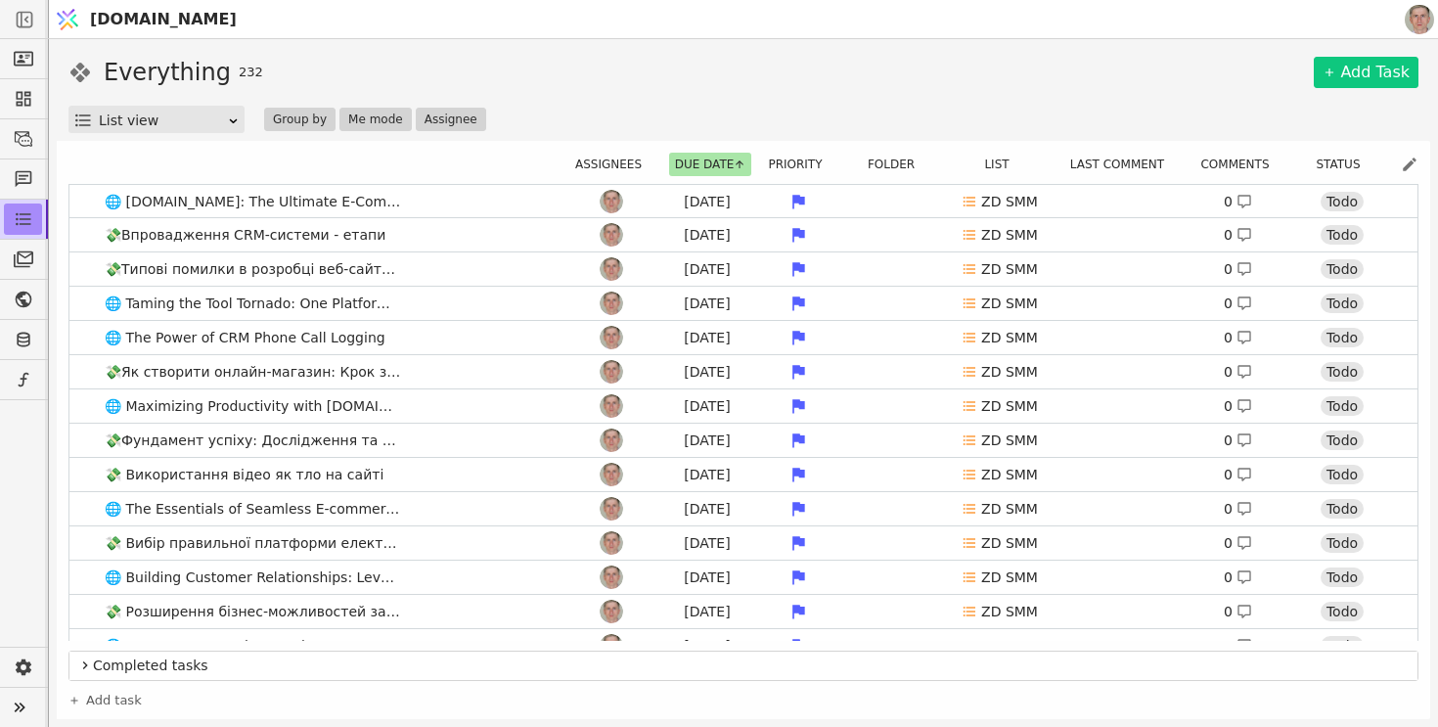
click at [1195, 82] on div "Everything 232 Add Task" at bounding box center [743, 72] width 1350 height 35
